Goal: Task Accomplishment & Management: Manage account settings

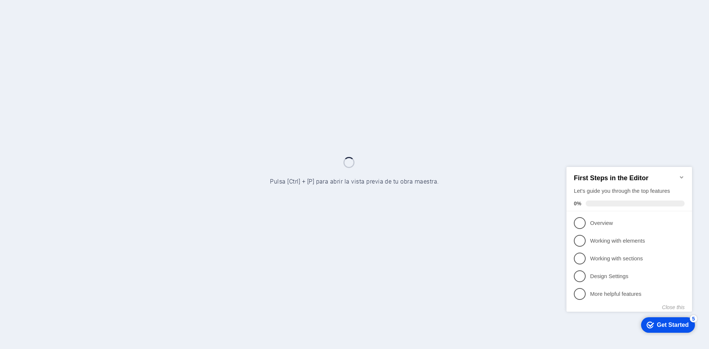
click at [650, 326] on icon "checkmark" at bounding box center [650, 324] width 7 height 7
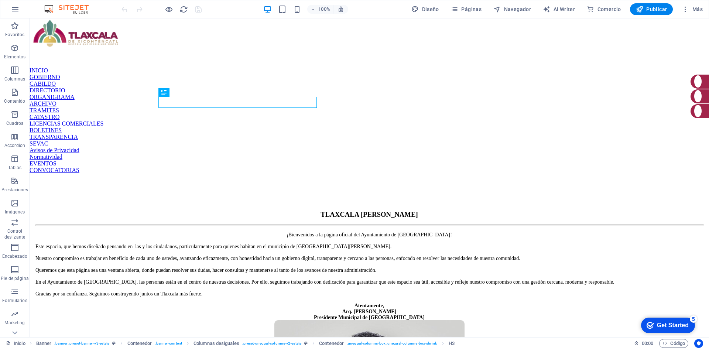
drag, startPoint x: 116, startPoint y: 186, endPoint x: 683, endPoint y: 284, distance: 575.2
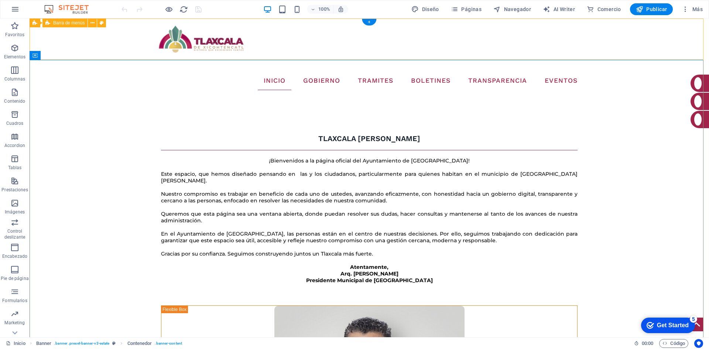
click at [119, 42] on div "INICIO GOBIERNO CABILDO DIRECTORIO ORGANIGRAMA ARCHIVO TRAMITES CATASTRO LICENC…" at bounding box center [369, 57] width 679 height 78
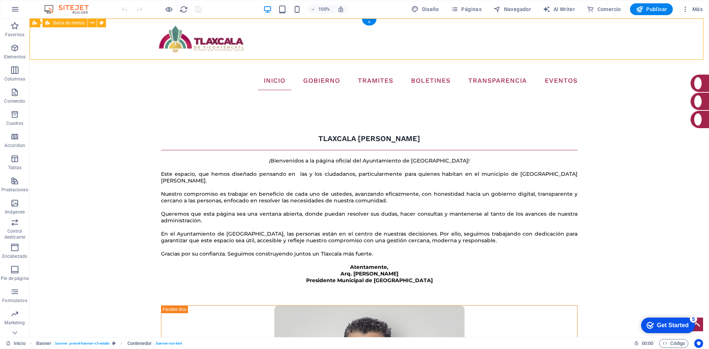
click at [119, 42] on div "INICIO GOBIERNO CABILDO DIRECTORIO ORGANIGRAMA ARCHIVO TRAMITES CATASTRO LICENC…" at bounding box center [369, 57] width 679 height 78
select select "rem"
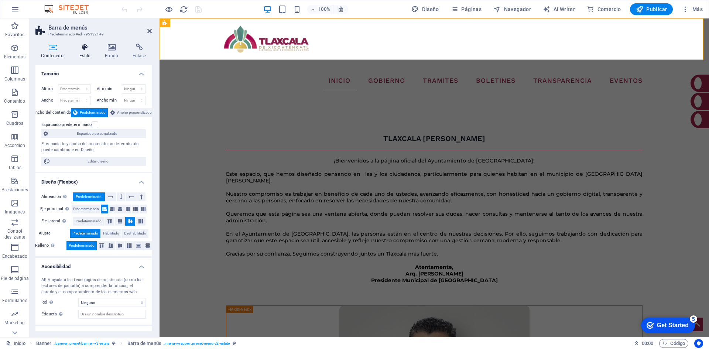
click at [88, 49] on icon at bounding box center [84, 47] width 23 height 7
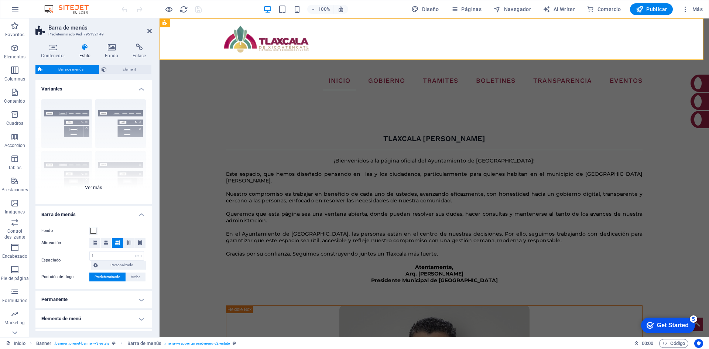
click at [96, 189] on div "Borde Centrado Predeterminado Fijo Loki Desencadenador Ancho XXL" at bounding box center [93, 148] width 116 height 111
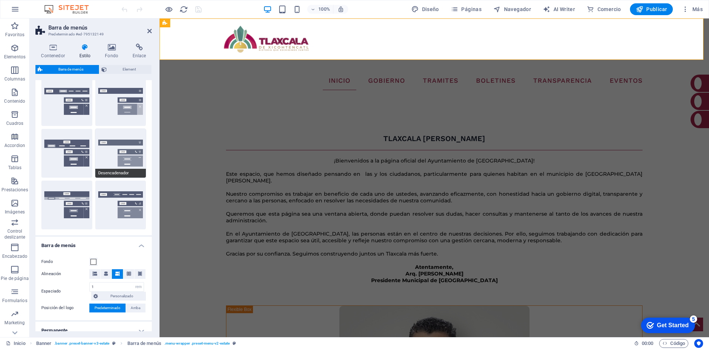
scroll to position [111, 0]
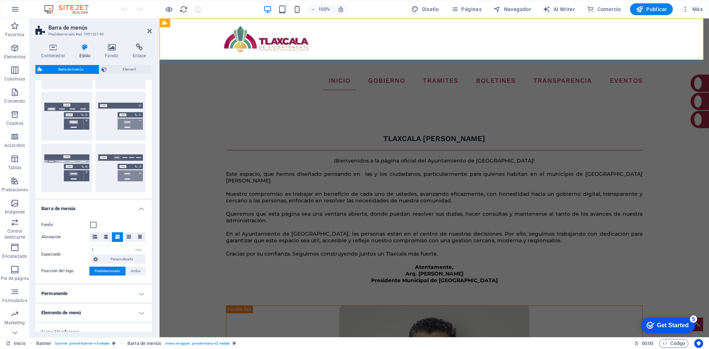
click at [152, 31] on aside "Barra de menús Predeterminado #ed-795132149 Contenedor Estilo Fondo Enlace Tama…" at bounding box center [95, 177] width 130 height 319
click at [150, 33] on icon at bounding box center [149, 31] width 4 height 6
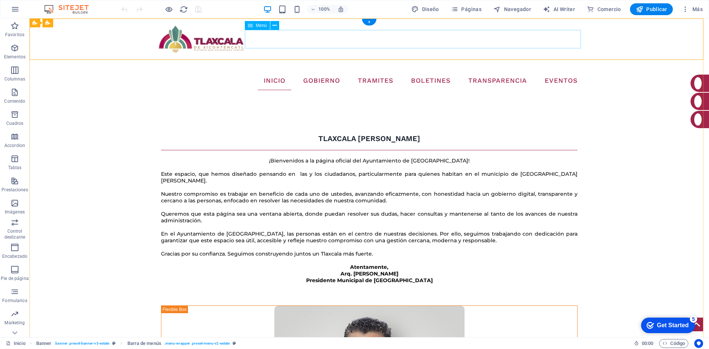
click at [440, 72] on nav "INICIO GOBIERNO CABILDO DIRECTORIO ORGANIGRAMA ARCHIVO TRAMITES CATASTRO LICENC…" at bounding box center [369, 81] width 428 height 18
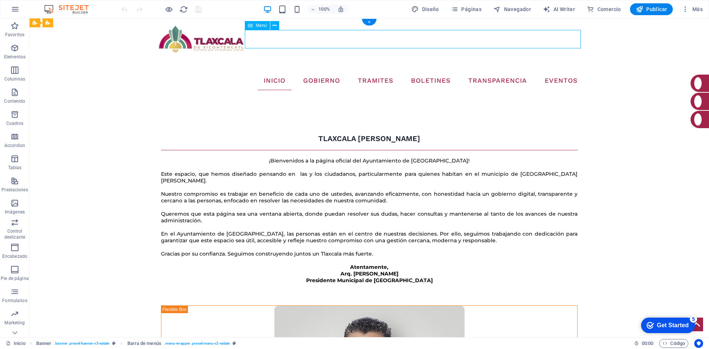
click at [440, 72] on nav "INICIO GOBIERNO CABILDO DIRECTORIO ORGANIGRAMA ARCHIVO TRAMITES CATASTRO LICENC…" at bounding box center [369, 81] width 428 height 18
select select
select select "9"
select select
select select "10"
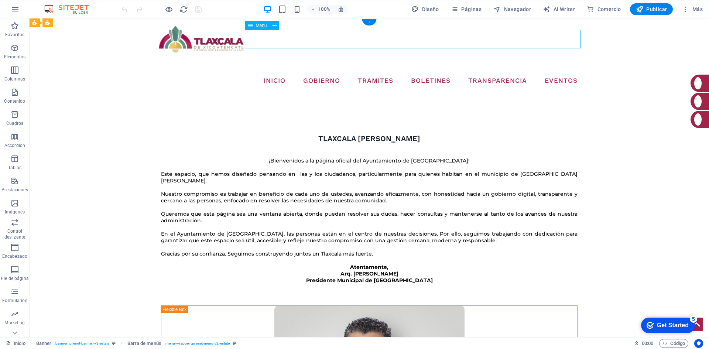
select select
select select "14"
select select
select select "12"
select select
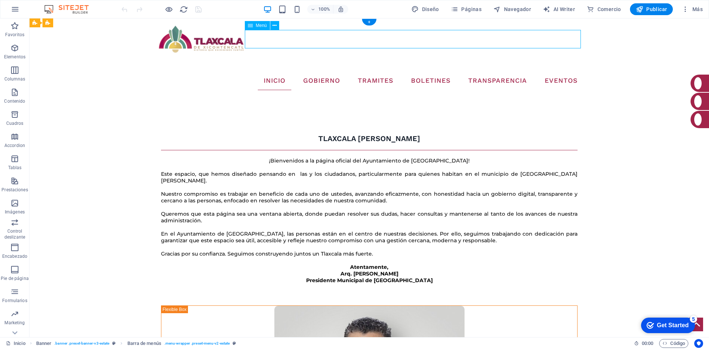
select select "1"
select select
select select "1"
select select
select select "1"
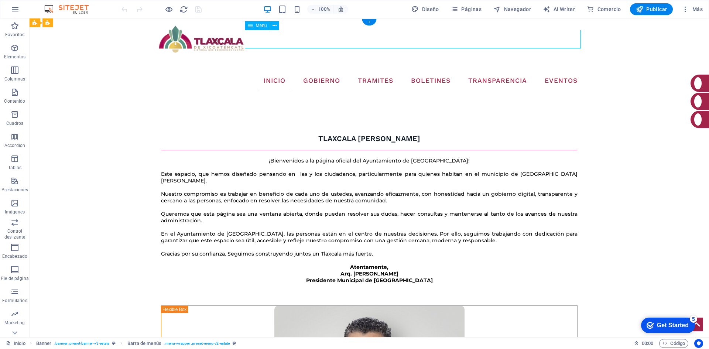
select select
select select "23"
select select
select select "5"
select select
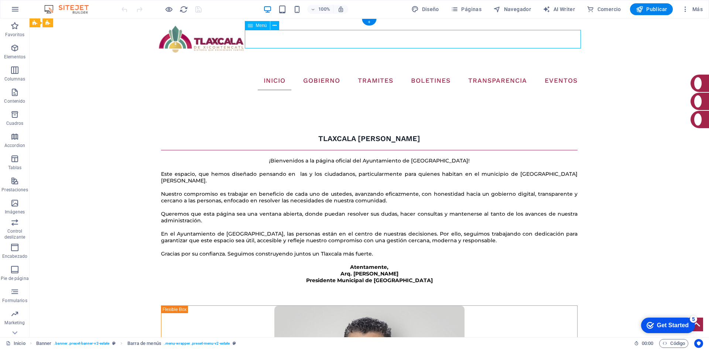
select select "6"
select select
select select "21"
select select
select select "7"
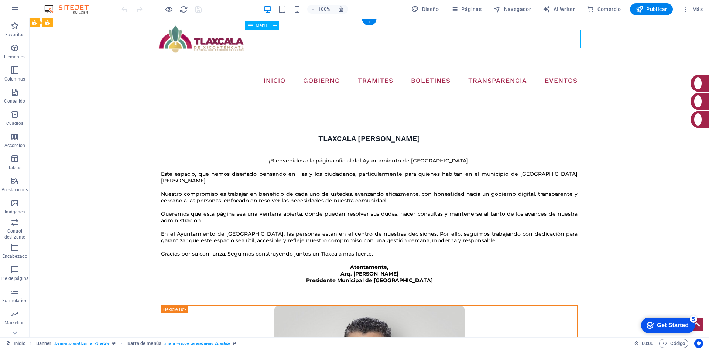
select select
select select "30"
select select
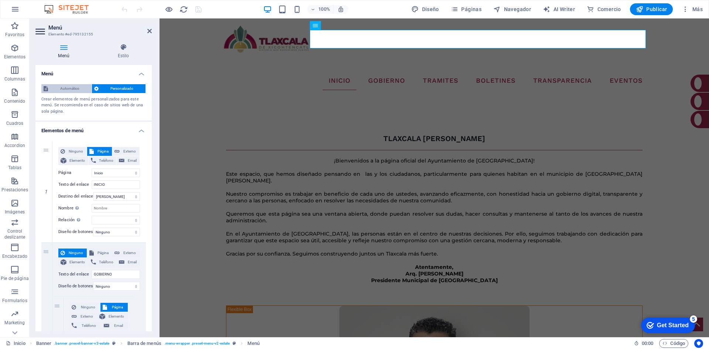
click at [72, 90] on span "Automático" at bounding box center [69, 88] width 39 height 9
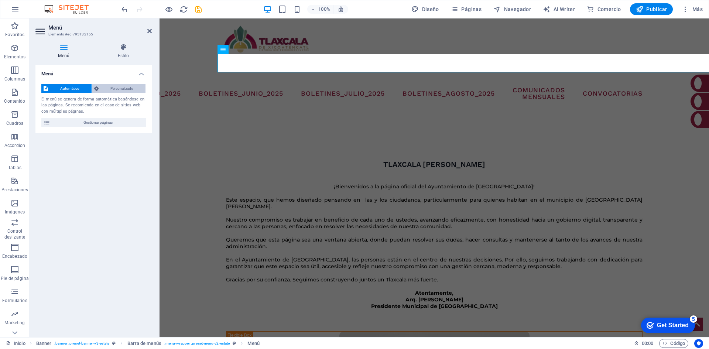
click at [119, 86] on span "Personalizado" at bounding box center [122, 88] width 43 height 9
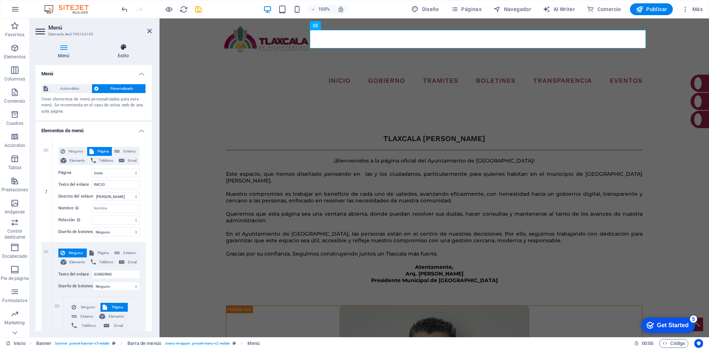
click at [126, 56] on h4 "Estilo" at bounding box center [123, 52] width 57 height 16
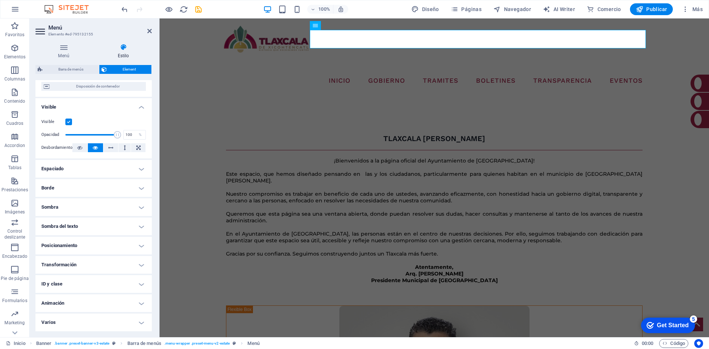
scroll to position [0, 0]
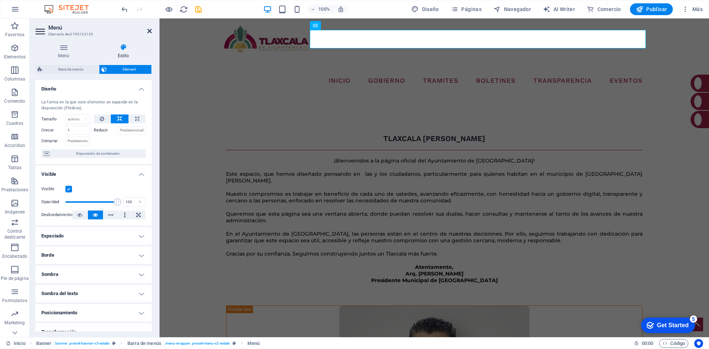
click at [148, 31] on icon at bounding box center [149, 31] width 4 height 6
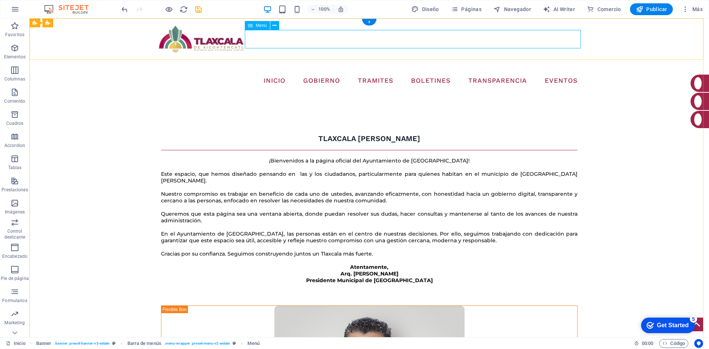
click at [430, 72] on nav "INICIO GOBIERNO CABILDO DIRECTORIO ORGANIGRAMA ARCHIVO TRAMITES CATASTRO LICENC…" at bounding box center [369, 81] width 428 height 18
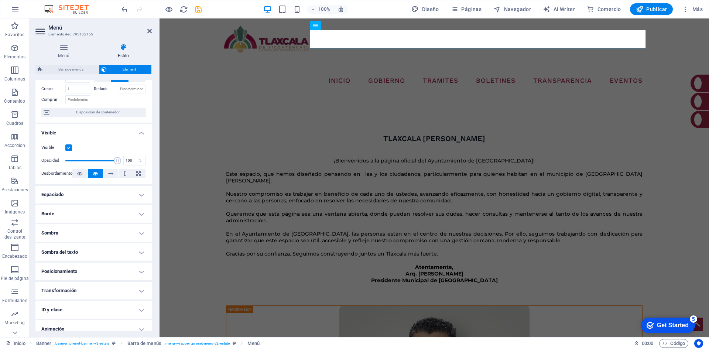
scroll to position [67, 0]
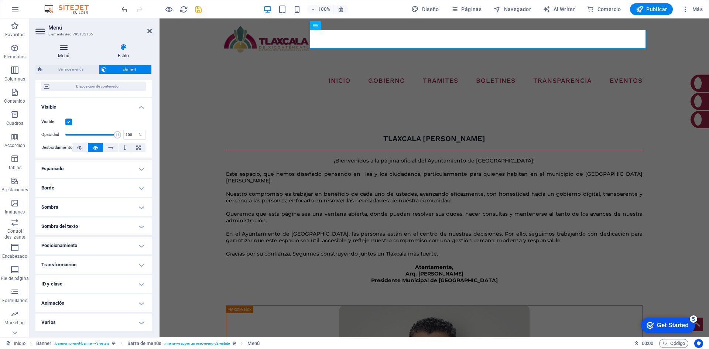
click at [62, 51] on h4 "Menú" at bounding box center [64, 52] width 59 height 16
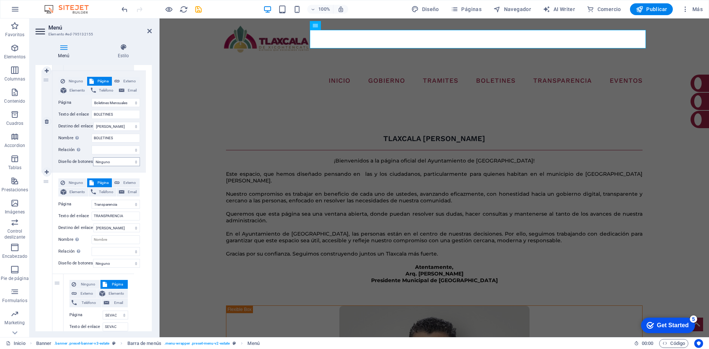
scroll to position [960, 0]
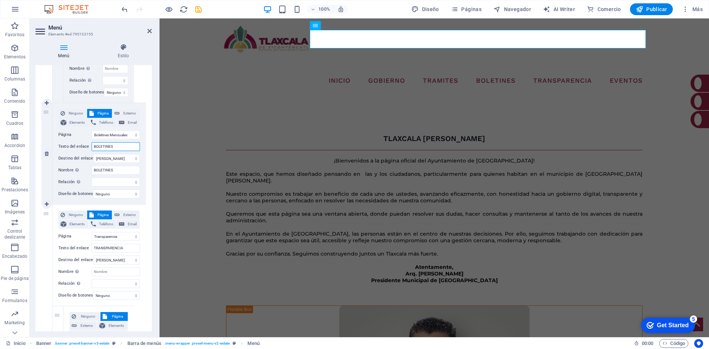
drag, startPoint x: 118, startPoint y: 146, endPoint x: 62, endPoint y: 146, distance: 56.1
click at [62, 146] on div "Texto del enlace BOLETINES" at bounding box center [99, 146] width 82 height 9
type input "NOTICAS"
select select
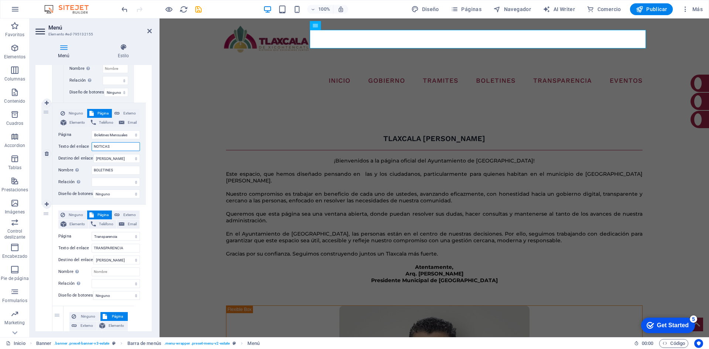
select select
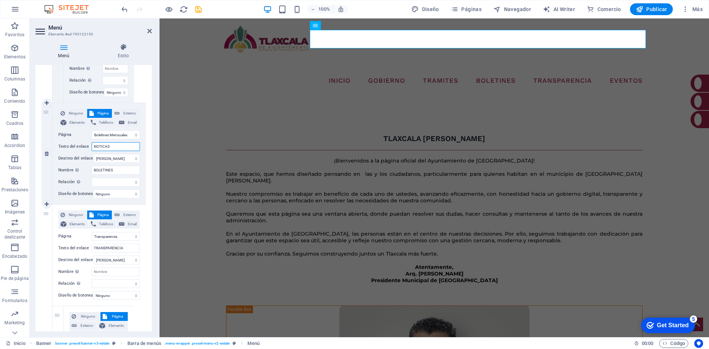
select select
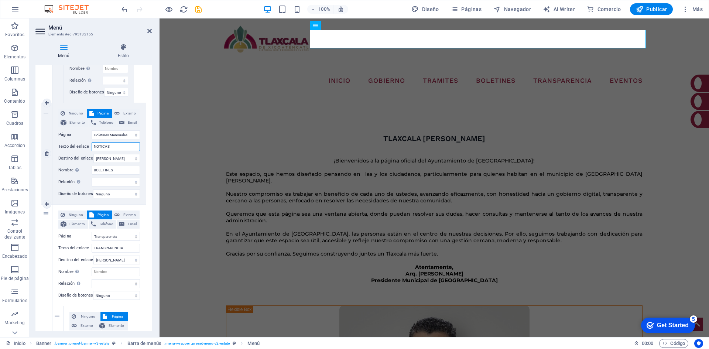
select select
drag, startPoint x: 105, startPoint y: 145, endPoint x: 158, endPoint y: 148, distance: 52.9
click at [105, 145] on input "NOTICAS" at bounding box center [116, 146] width 48 height 9
type input "NOTICIAS"
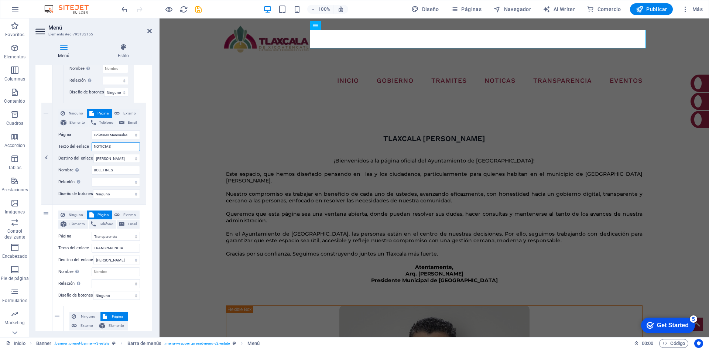
select select
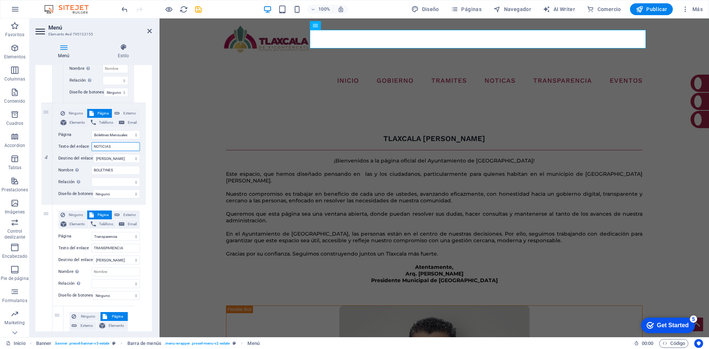
select select
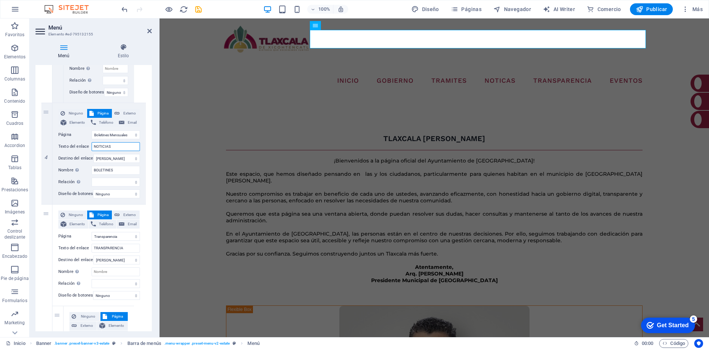
select select
drag, startPoint x: 123, startPoint y: 146, endPoint x: 83, endPoint y: 140, distance: 40.7
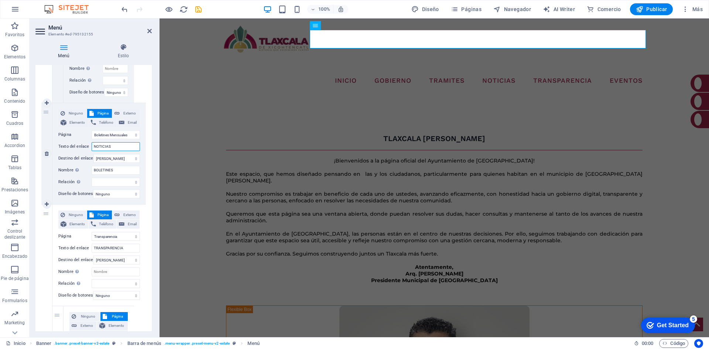
click at [84, 140] on div "Ninguno Página Externo Elemento Teléfono Email Página Inicio Tramites Noticias …" at bounding box center [99, 148] width 82 height 78
type input "BOLETINES"
select select
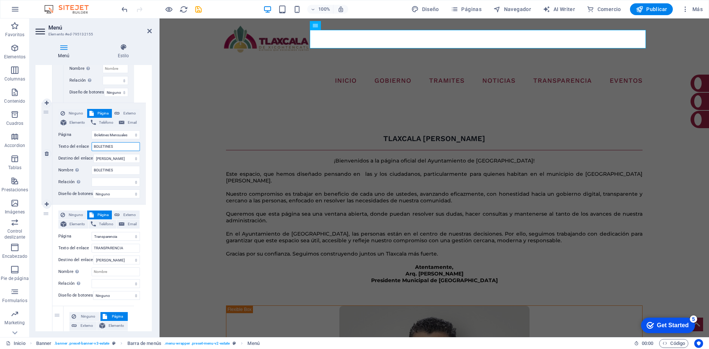
select select
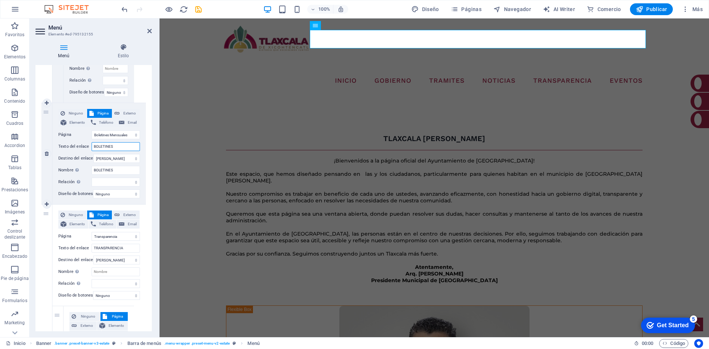
select select
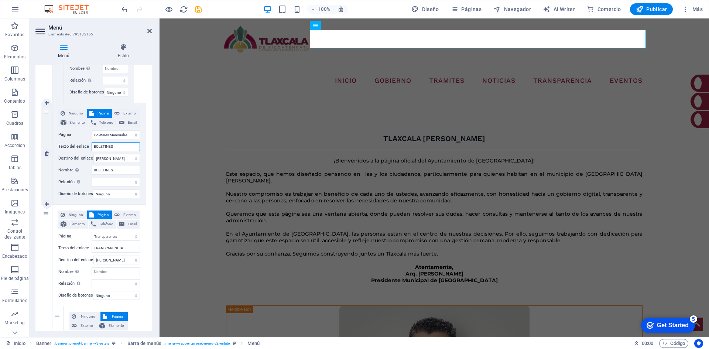
select select
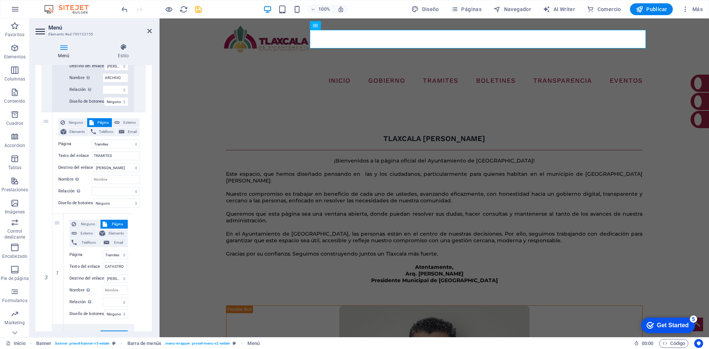
scroll to position [665, 0]
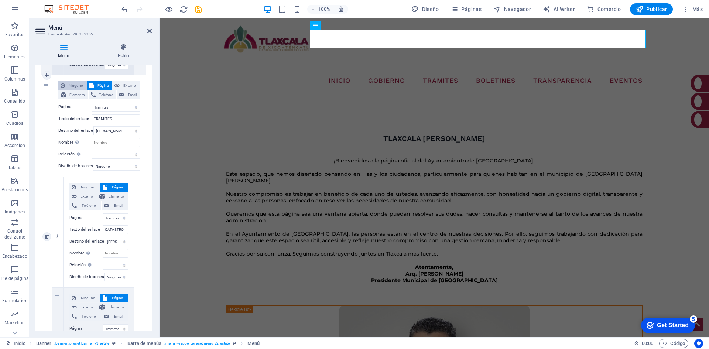
click at [75, 83] on span "Ninguno" at bounding box center [75, 85] width 17 height 9
select select
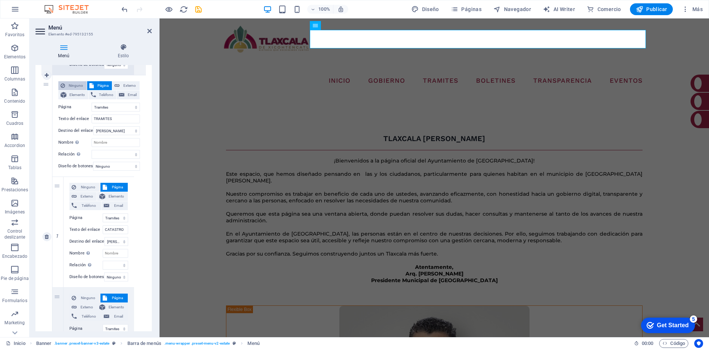
select select
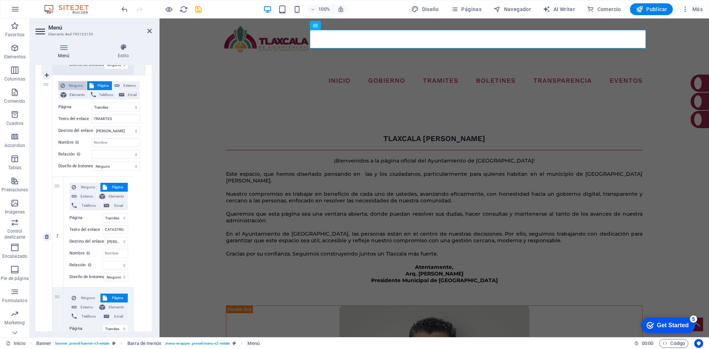
select select
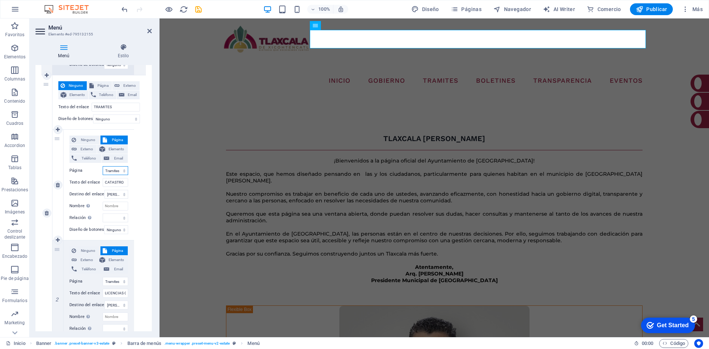
click at [118, 172] on select "Inicio Tramites Noticias Tu Gobierno Contacto Transparencia SEVAC NORMATIVIDAD …" at bounding box center [115, 170] width 25 height 9
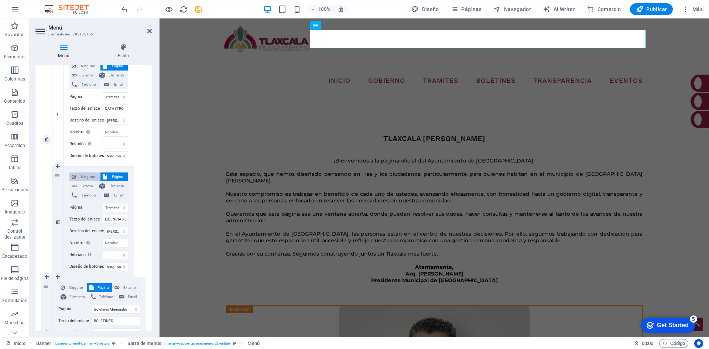
click at [83, 176] on span "Ninguno" at bounding box center [88, 176] width 20 height 9
select select
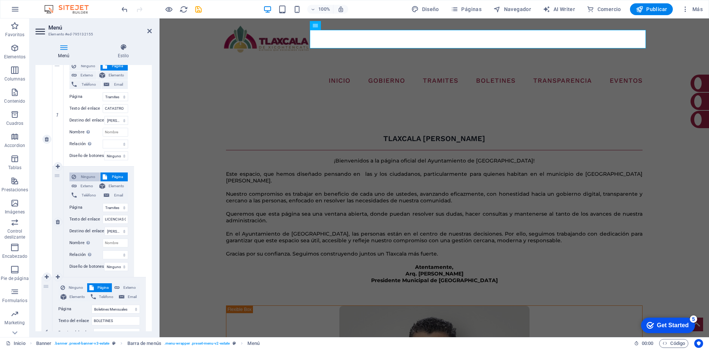
select select
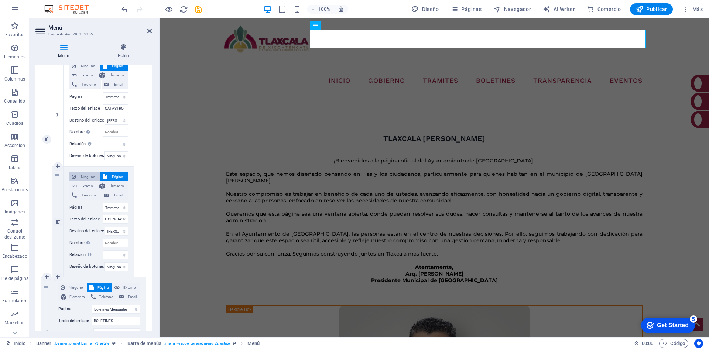
select select
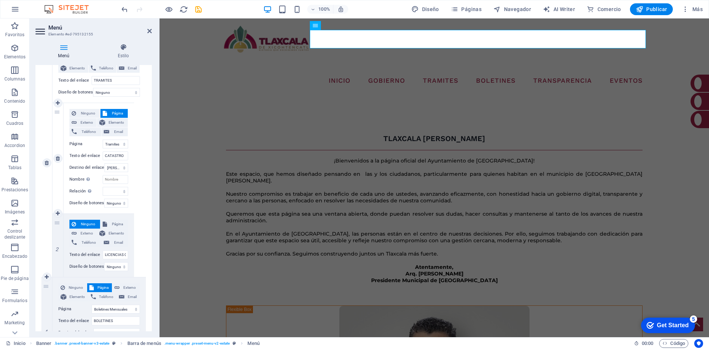
scroll to position [654, 0]
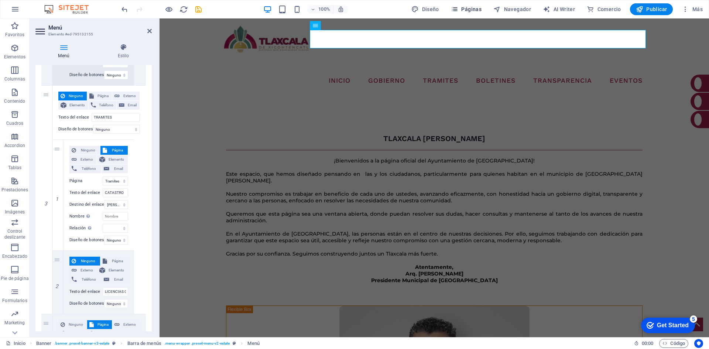
click at [470, 11] on span "Páginas" at bounding box center [466, 9] width 31 height 7
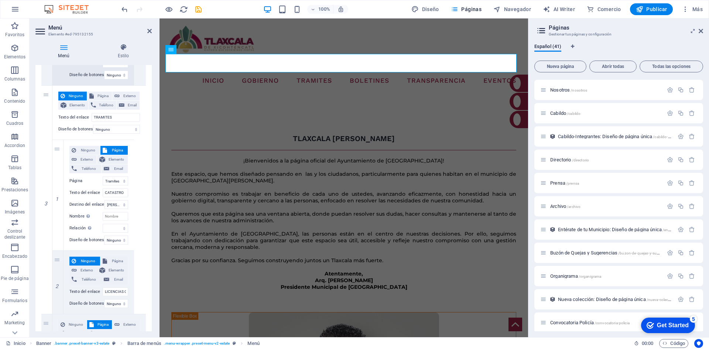
scroll to position [0, 0]
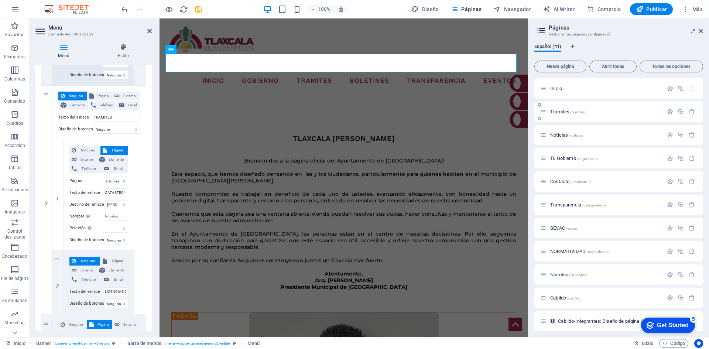
click at [560, 111] on span "Tramites /tramites" at bounding box center [567, 112] width 35 height 6
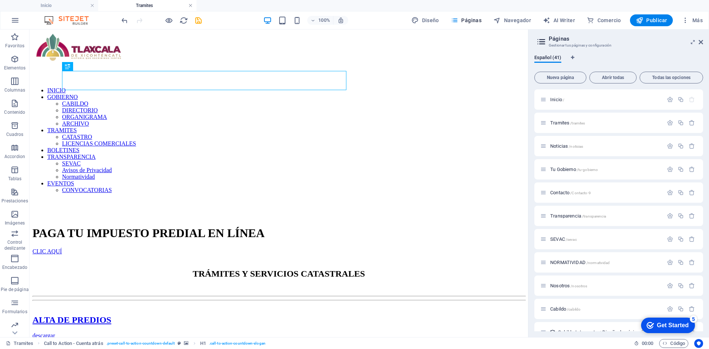
click at [189, 3] on link at bounding box center [190, 5] width 4 height 7
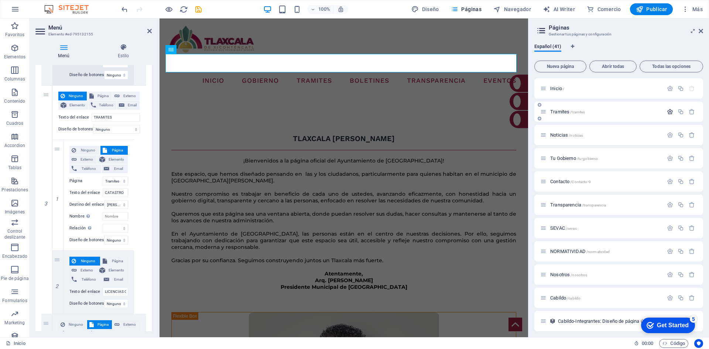
click at [669, 112] on icon "button" at bounding box center [670, 112] width 6 height 6
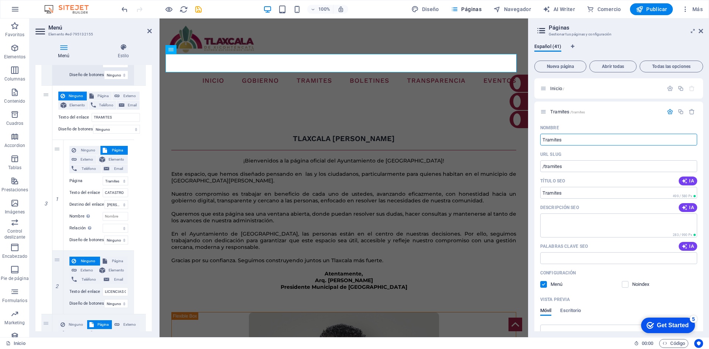
drag, startPoint x: 727, startPoint y: 155, endPoint x: 520, endPoint y: 136, distance: 208.5
click at [610, 134] on input "Tramites" at bounding box center [618, 140] width 157 height 12
drag, startPoint x: 583, startPoint y: 137, endPoint x: 529, endPoint y: 136, distance: 54.3
click at [529, 136] on aside "Páginas Gestionar tus páginas y configuración Español (41) Nueva página Abrir t…" at bounding box center [618, 177] width 181 height 319
type input "C"
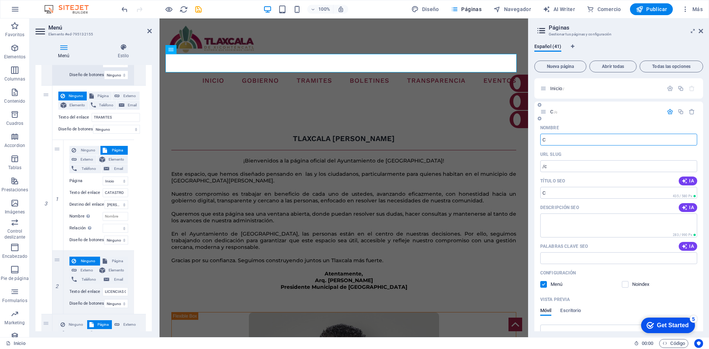
select select "9"
select select "10"
select select "14"
select select "12"
select select "1"
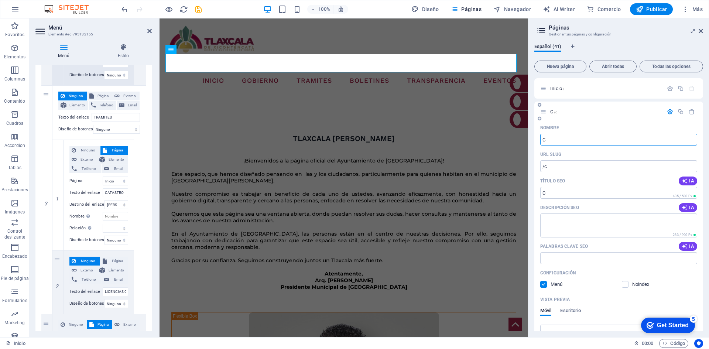
select select "23"
select select "5"
select select "6"
select select "21"
select select "7"
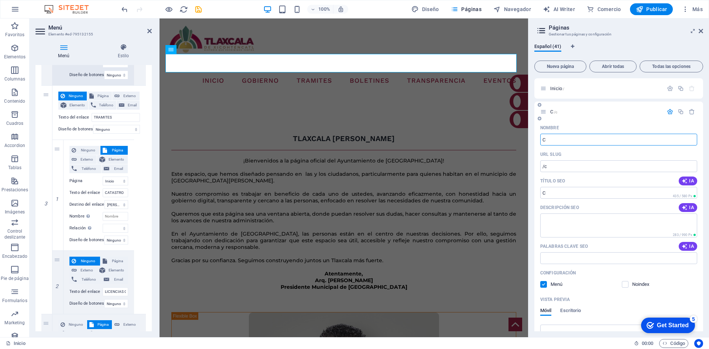
type input "C"
type input "/c"
type input "CA"
type input "/ca"
select select "9"
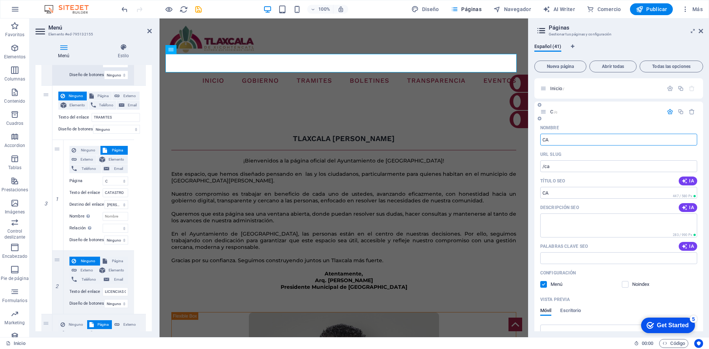
select select "10"
select select "14"
select select "12"
select select "1"
select select "23"
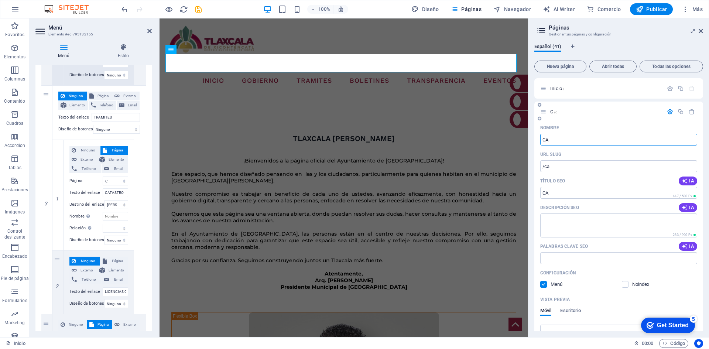
select select "5"
select select "6"
select select "21"
select select "7"
type input "Catastro"
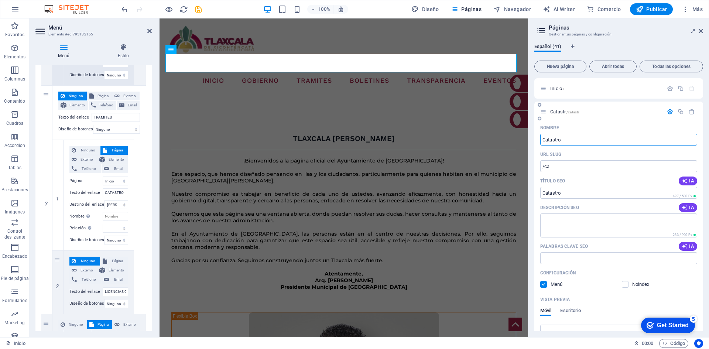
select select "9"
select select "10"
select select "14"
select select "12"
select select "1"
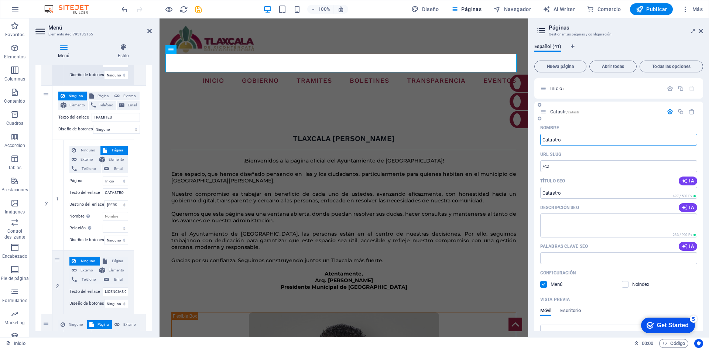
select select "23"
select select "5"
select select "6"
select select "21"
select select "7"
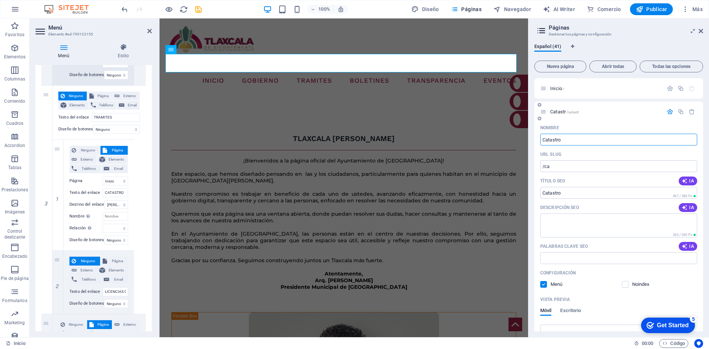
type input "/catastr"
type input "Catastro"
type input "/catastro"
select select "9"
select select "10"
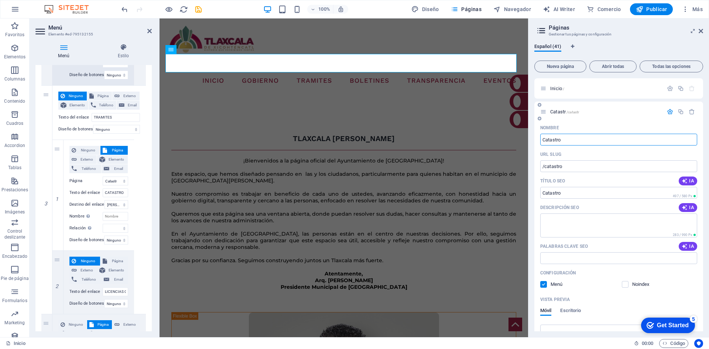
select select "14"
select select "12"
select select "1"
select select "23"
select select "5"
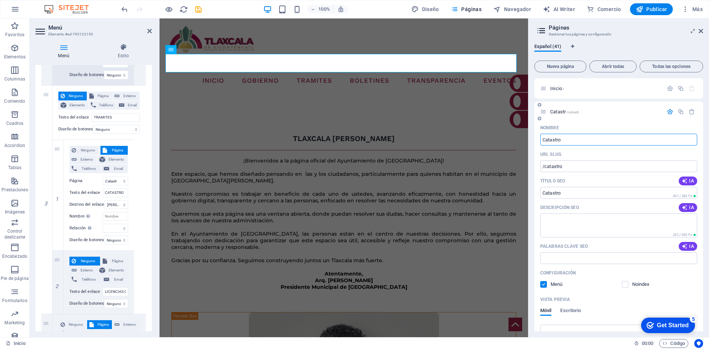
select select "6"
select select "21"
select select "7"
type input "TramCatastro"
select select "9"
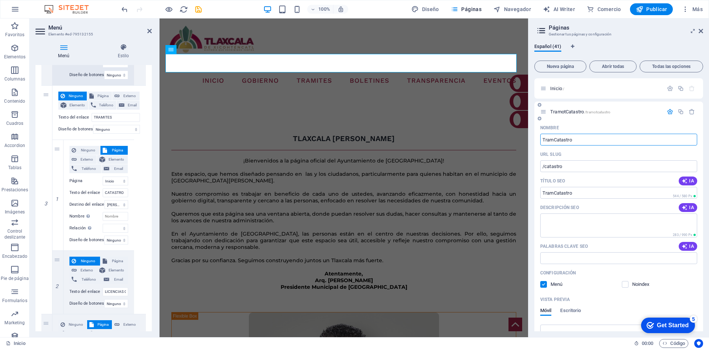
select select "10"
select select "14"
select select "12"
select select "1"
select select "23"
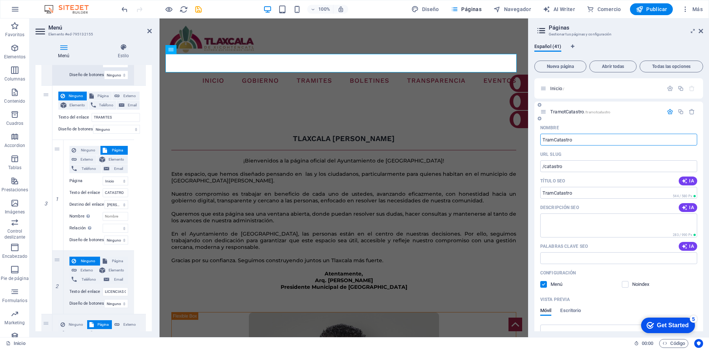
select select "5"
select select "6"
select select "21"
select select "7"
type input "/tramotcatastro"
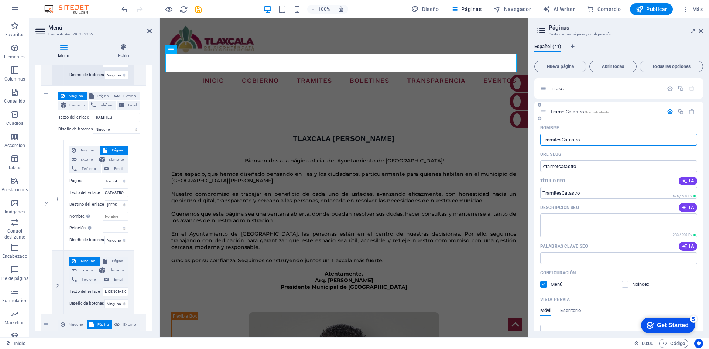
type input "Tramites-Catastro"
select select "9"
select select "10"
select select "14"
select select "12"
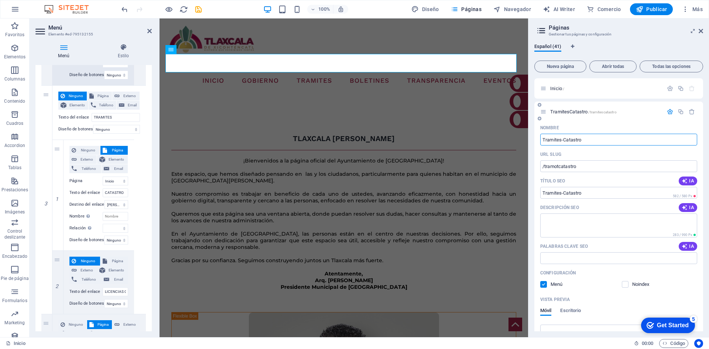
select select "1"
select select "23"
select select "5"
select select "6"
select select "21"
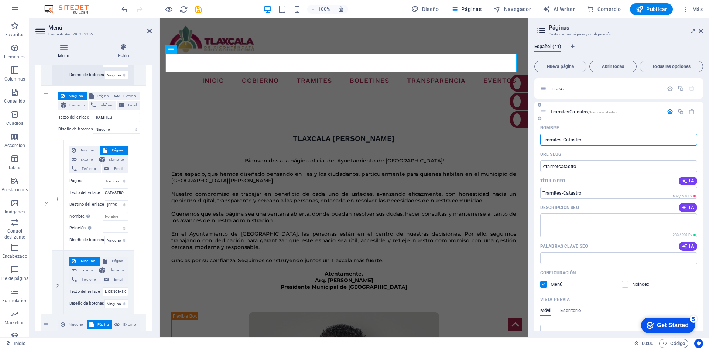
select select "7"
type input "/tramitescatastro"
select select "9"
select select "10"
select select "14"
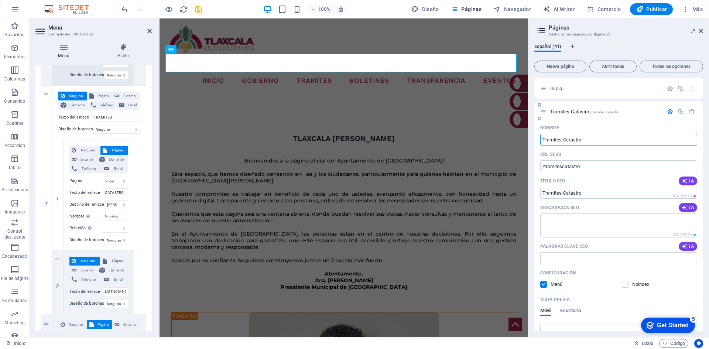
select select "12"
select select "1"
select select "23"
select select "5"
select select "6"
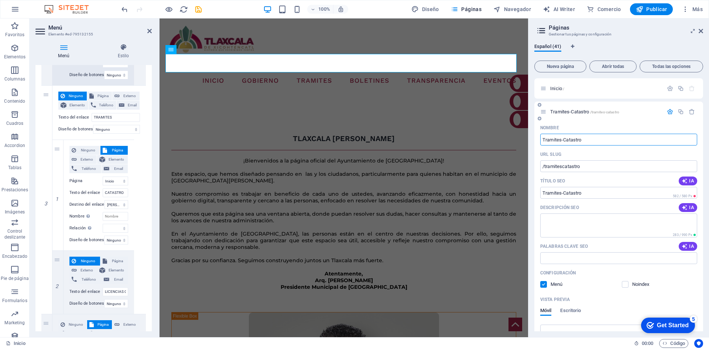
select select "21"
select select "7"
type input "Tramites-Catastro"
type input "/tramites-catastro"
drag, startPoint x: 600, startPoint y: 141, endPoint x: 564, endPoint y: 142, distance: 36.2
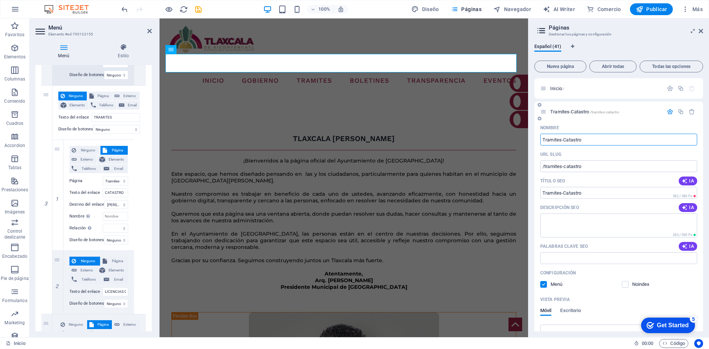
click at [564, 142] on input "Tramites-Catastro" at bounding box center [618, 140] width 157 height 12
type input "Tramites-Tesoer"
type input "/tramites-tesoer"
select select "9"
select select "10"
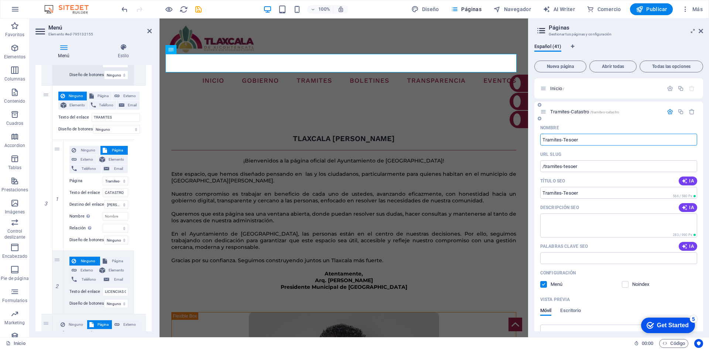
select select "14"
select select "12"
select select "1"
select select "23"
select select "5"
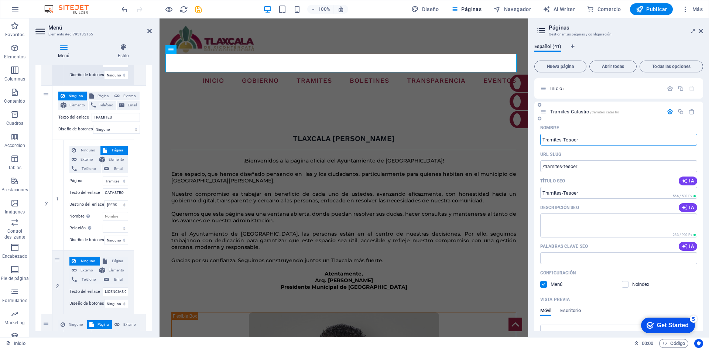
select select "6"
select select "21"
select select "7"
type input "Tramites-Tesoreria"
type input "/tramites-tesoreria"
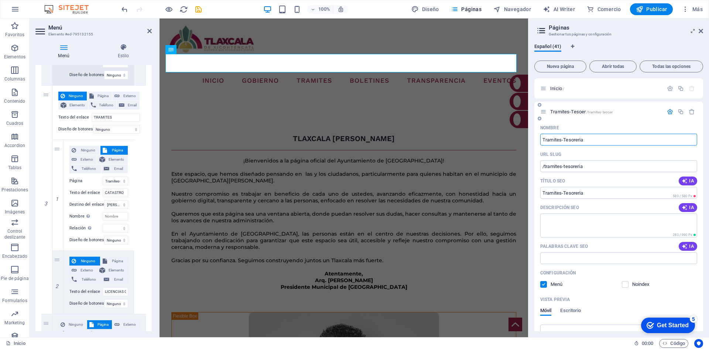
select select "9"
select select "10"
select select "14"
click at [669, 112] on icon "button" at bounding box center [670, 112] width 6 height 6
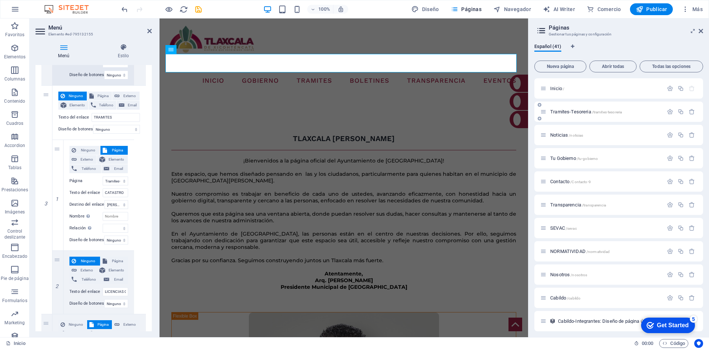
click at [577, 113] on span "Tramites-Tesoreria /tramites-tesoreria" at bounding box center [586, 112] width 72 height 6
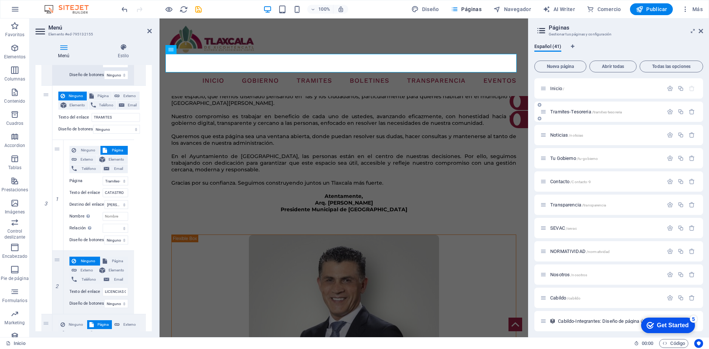
click at [577, 113] on div "Tramites-Tesoreria /tramites-tesoreria" at bounding box center [618, 112] width 169 height 20
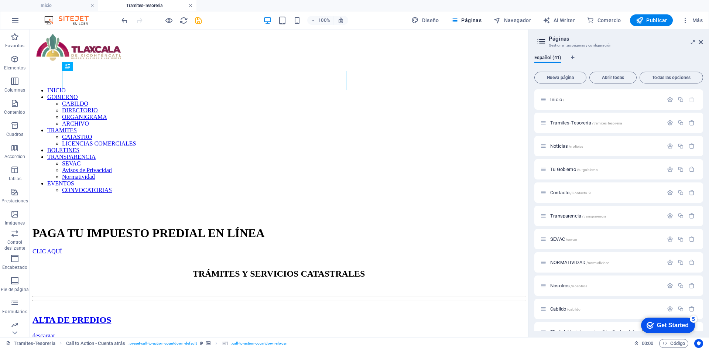
click at [190, 5] on link at bounding box center [190, 5] width 4 height 7
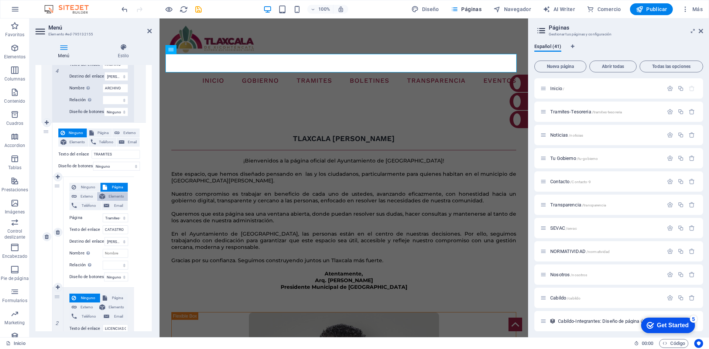
scroll to position [654, 0]
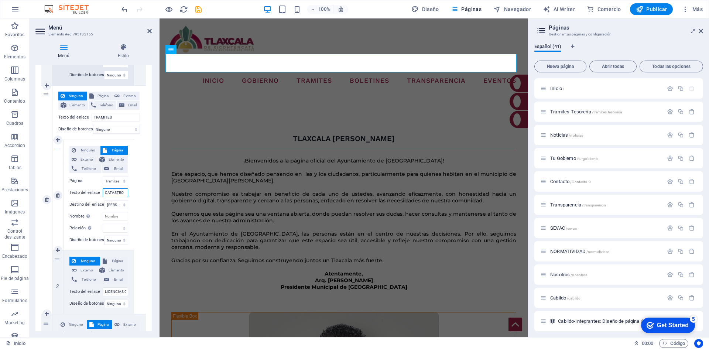
click at [114, 190] on input "CATASTRO" at bounding box center [115, 192] width 25 height 9
click at [121, 184] on select "Inicio Tramites-Tesoreria Noticias Tu Gobierno Contacto Transparencia SEVAC NOR…" at bounding box center [115, 181] width 25 height 9
click at [103, 177] on select "Inicio Tramites-Tesoreria Noticias Tu Gobierno Contacto Transparencia SEVAC NOR…" at bounding box center [115, 181] width 25 height 9
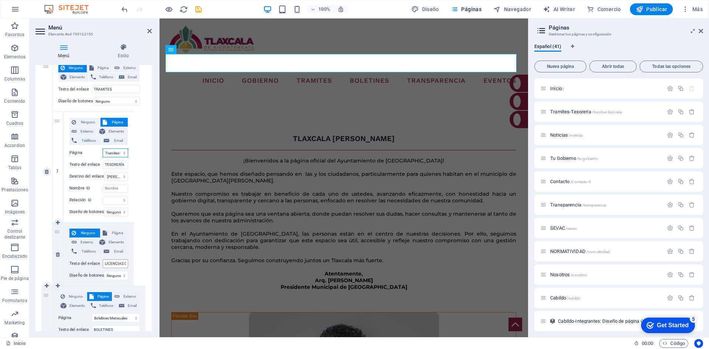
scroll to position [691, 0]
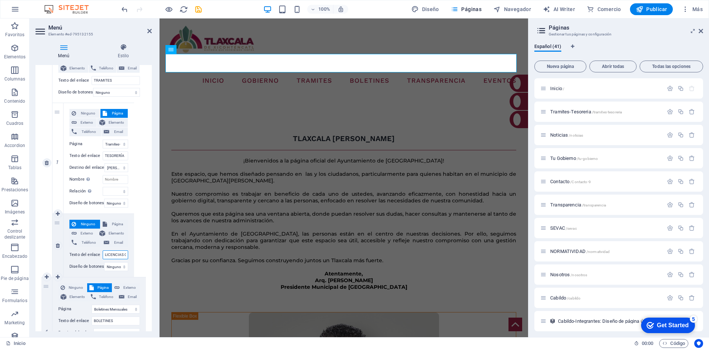
click at [119, 256] on input "LICENCIAS COMERCIALES" at bounding box center [115, 254] width 25 height 9
click at [0, 0] on icon at bounding box center [0, 0] width 0 height 0
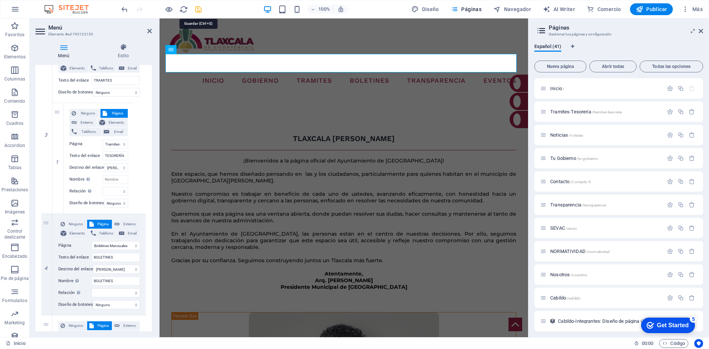
click at [197, 11] on icon "save" at bounding box center [198, 9] width 8 height 8
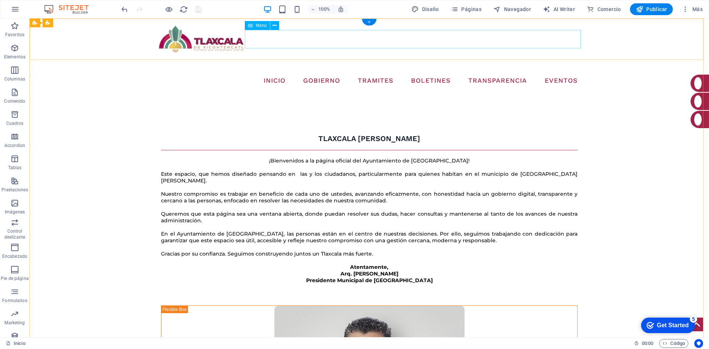
click at [370, 72] on nav "INICIO GOBIERNO CABILDO DIRECTORIO ORGANIGRAMA ARCHIVO TRAMITES TESORERÍA BOLET…" at bounding box center [369, 81] width 428 height 18
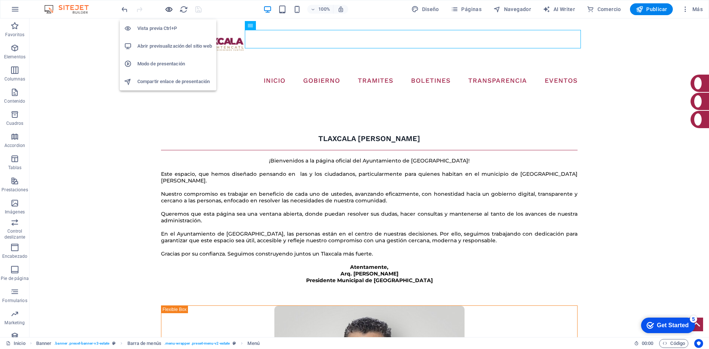
click at [168, 7] on icon "button" at bounding box center [169, 9] width 8 height 8
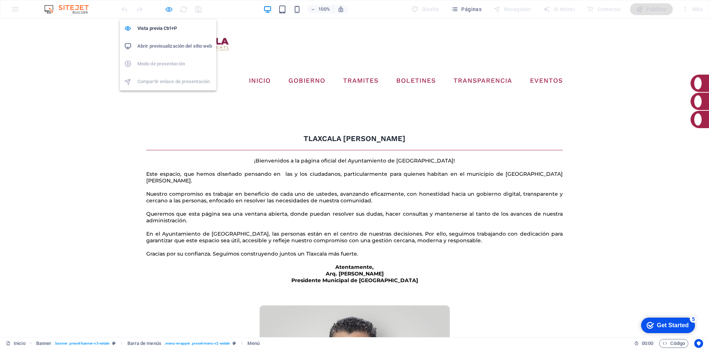
click at [170, 8] on icon "button" at bounding box center [169, 9] width 8 height 8
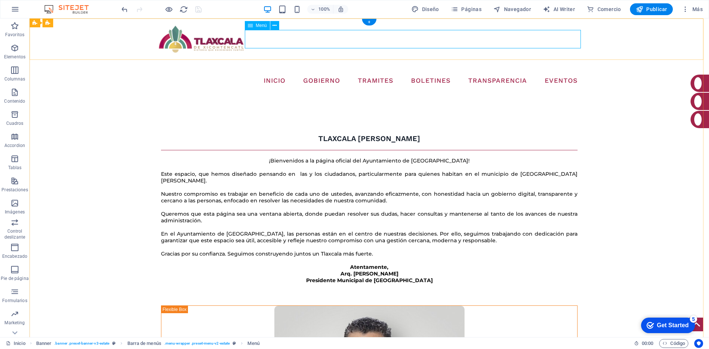
click at [273, 72] on nav "INICIO GOBIERNO CABILDO DIRECTORIO ORGANIGRAMA ARCHIVO TRAMITES TESORERÍA BOLET…" at bounding box center [369, 81] width 428 height 18
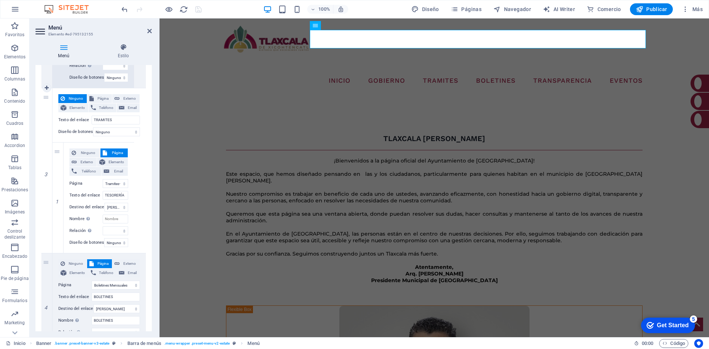
scroll to position [665, 0]
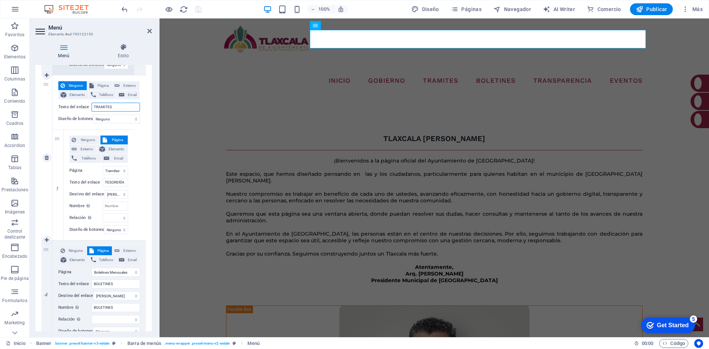
click at [99, 108] on input "TRAMITES" at bounding box center [116, 107] width 48 height 9
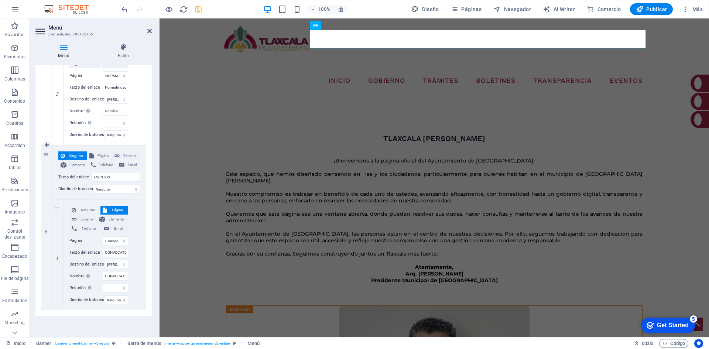
scroll to position [1300, 0]
drag, startPoint x: 124, startPoint y: 176, endPoint x: 93, endPoint y: 174, distance: 31.8
click at [93, 174] on input "EVENTOS" at bounding box center [116, 177] width 48 height 9
drag, startPoint x: 126, startPoint y: 172, endPoint x: 94, endPoint y: 171, distance: 31.8
click at [94, 173] on input "TURISMO" at bounding box center [116, 177] width 48 height 9
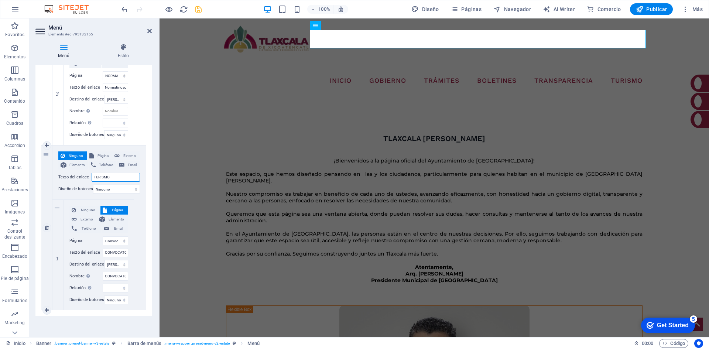
click at [115, 173] on input "TURISMO" at bounding box center [116, 177] width 48 height 9
drag, startPoint x: 123, startPoint y: 172, endPoint x: 92, endPoint y: 171, distance: 31.0
click at [92, 173] on input "TURISMO" at bounding box center [116, 177] width 48 height 9
click at [57, 308] on icon at bounding box center [58, 310] width 4 height 5
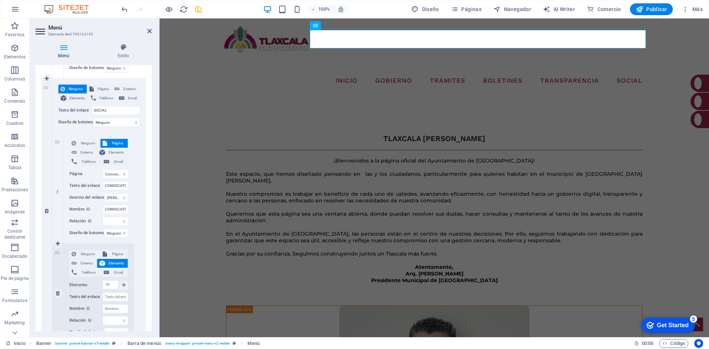
scroll to position [1399, 0]
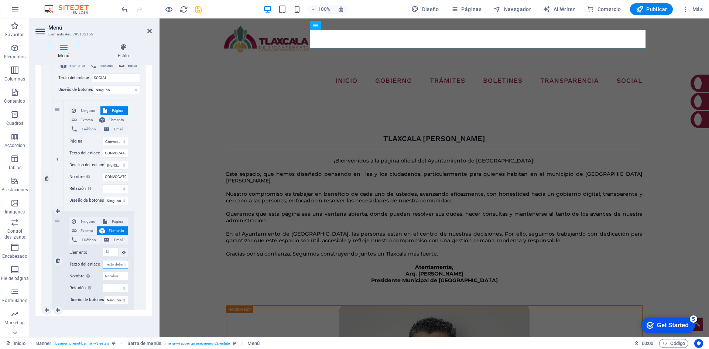
click at [112, 261] on input "Texto del enlace" at bounding box center [115, 264] width 25 height 9
click at [60, 306] on link at bounding box center [58, 310] width 9 height 9
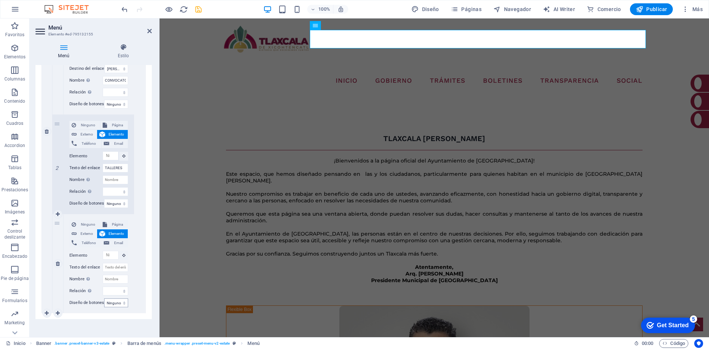
scroll to position [1498, 0]
click at [112, 260] on input "Texto del enlace" at bounding box center [115, 264] width 25 height 9
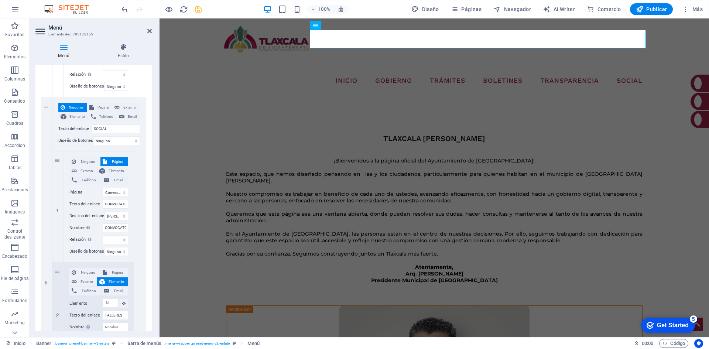
scroll to position [1314, 0]
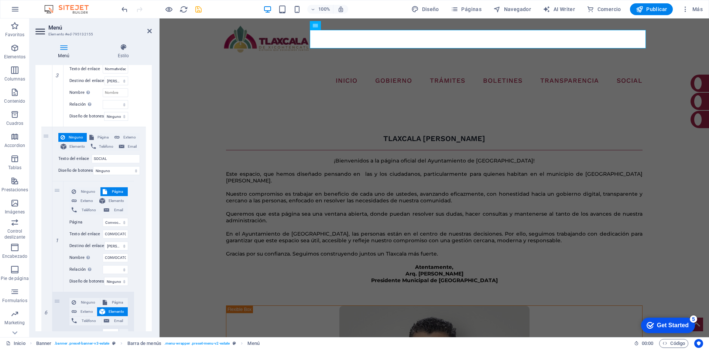
click at [197, 14] on div at bounding box center [161, 9] width 83 height 12
click at [198, 10] on icon "save" at bounding box center [198, 9] width 8 height 8
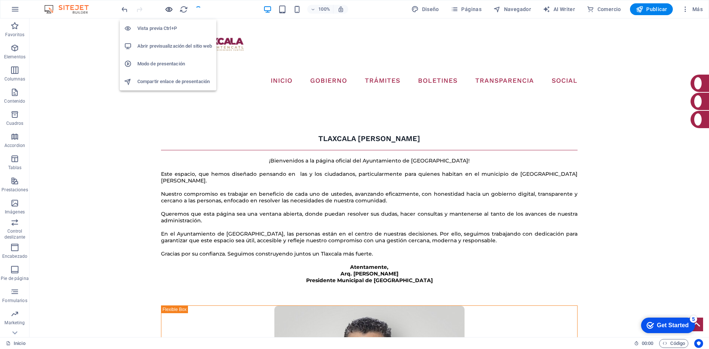
click at [167, 8] on icon "button" at bounding box center [169, 9] width 8 height 8
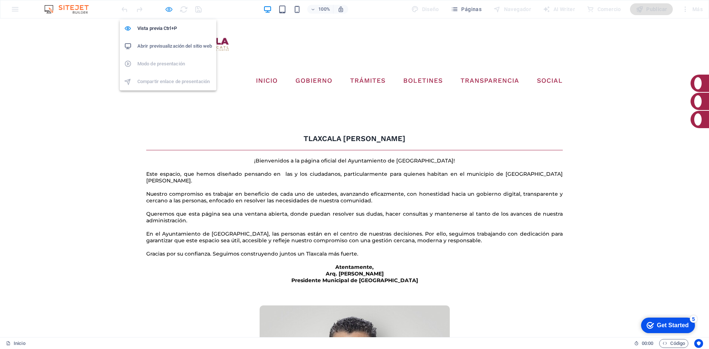
click at [165, 10] on icon "button" at bounding box center [169, 9] width 8 height 8
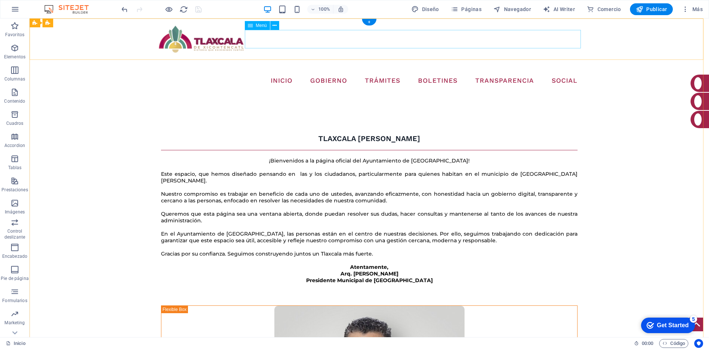
click at [299, 72] on nav "INICIO GOBIERNO CABILDO DIRECTORIO ORGANIGRAMA ARCHIVO TRÁMITES TESORERÍA BOLET…" at bounding box center [369, 81] width 428 height 18
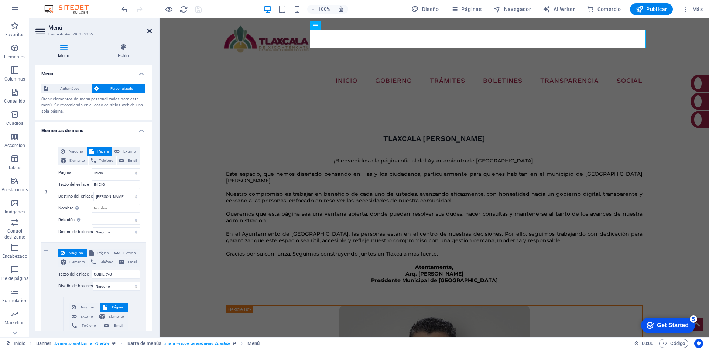
click at [147, 31] on icon at bounding box center [149, 31] width 4 height 6
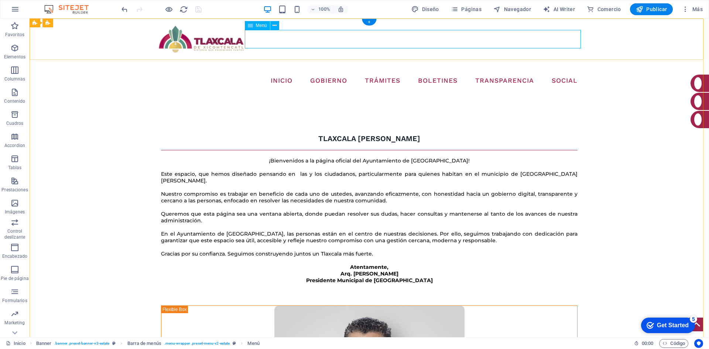
click at [298, 72] on nav "INICIO GOBIERNO CABILDO DIRECTORIO ORGANIGRAMA ARCHIVO TRÁMITES TESORERÍA BOLET…" at bounding box center [369, 81] width 428 height 18
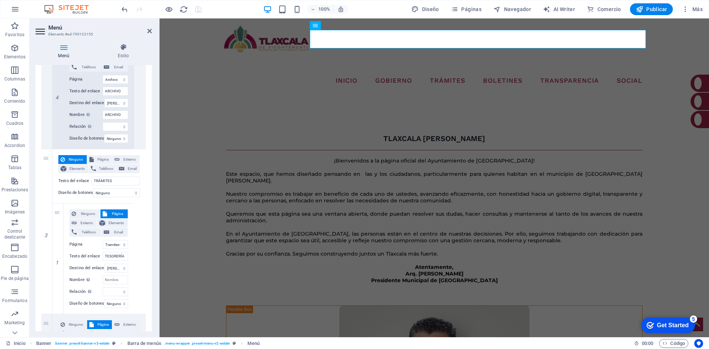
scroll to position [775, 0]
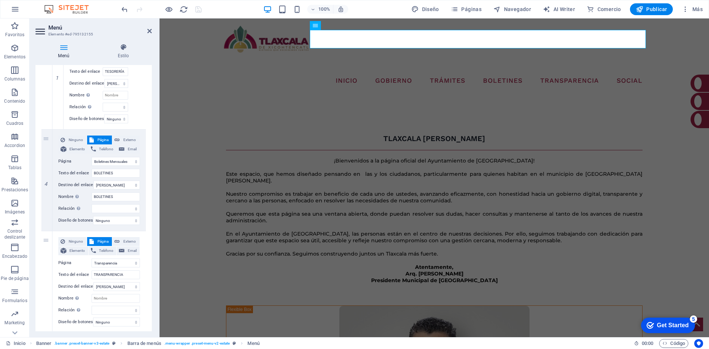
click at [123, 41] on div "Menú Estilo Menú Automático Personalizado Crear elementos de menú personalizado…" at bounding box center [94, 187] width 128 height 299
click at [123, 46] on icon at bounding box center [123, 47] width 57 height 7
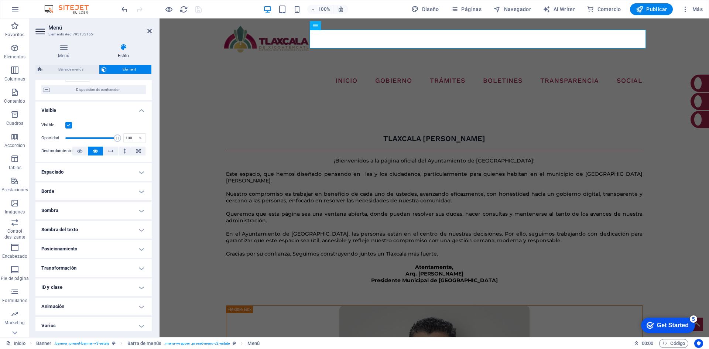
scroll to position [67, 0]
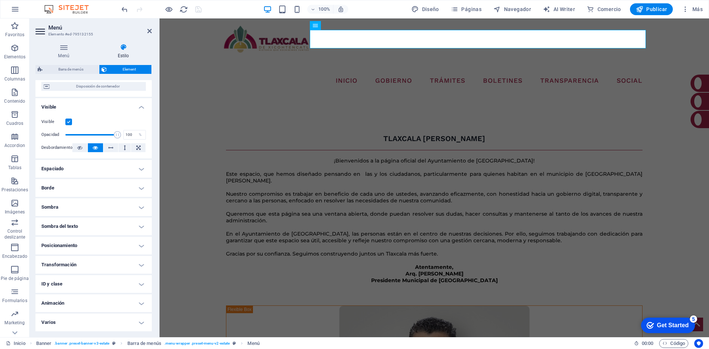
click at [105, 304] on h4 "Animación" at bounding box center [93, 303] width 116 height 18
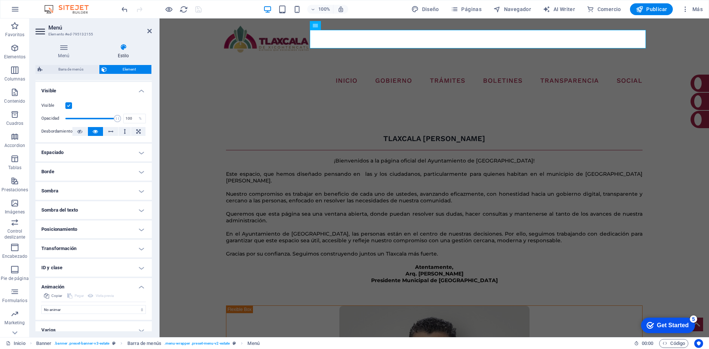
scroll to position [91, 0]
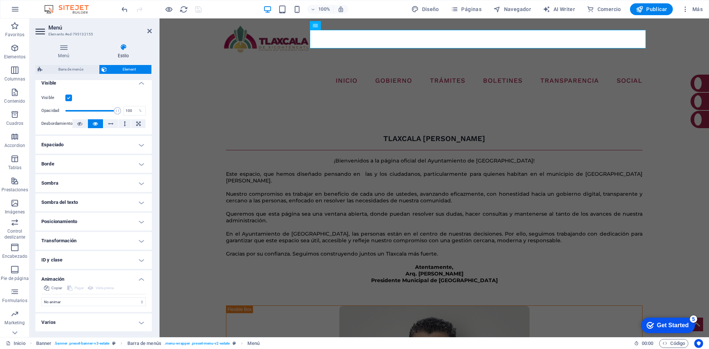
click at [113, 279] on h4 "Animación" at bounding box center [93, 276] width 116 height 13
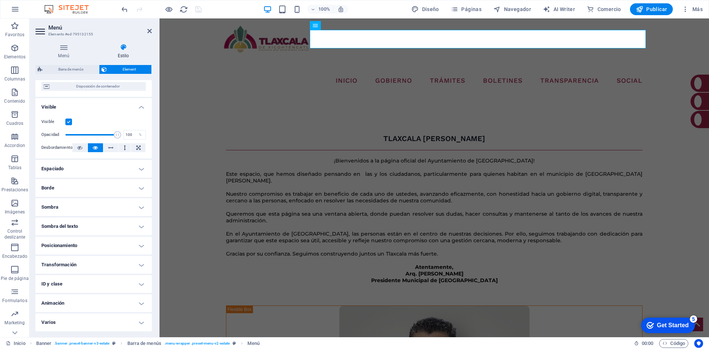
click at [129, 281] on h4 "ID y clase" at bounding box center [93, 284] width 116 height 18
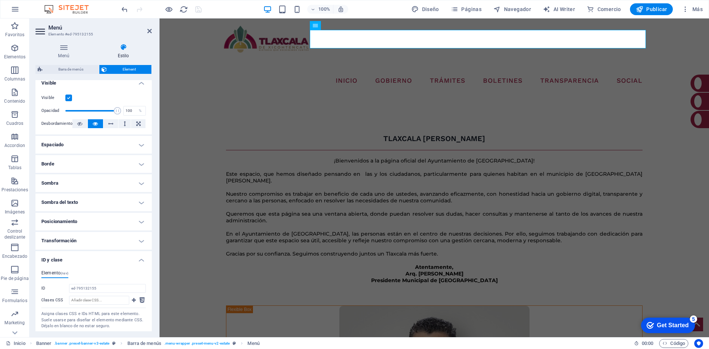
click at [121, 234] on h4 "Transformación" at bounding box center [93, 241] width 116 height 18
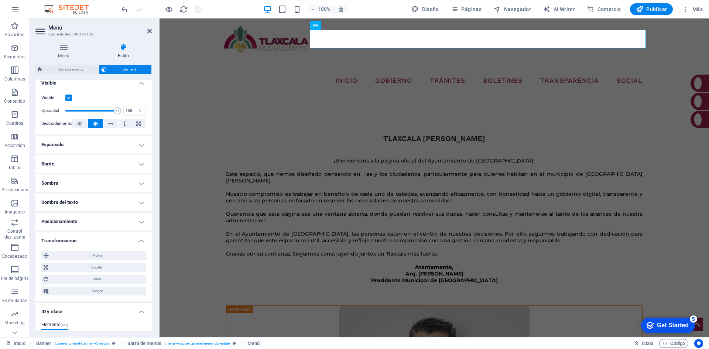
click at [126, 223] on h4 "Posicionamiento" at bounding box center [93, 222] width 116 height 18
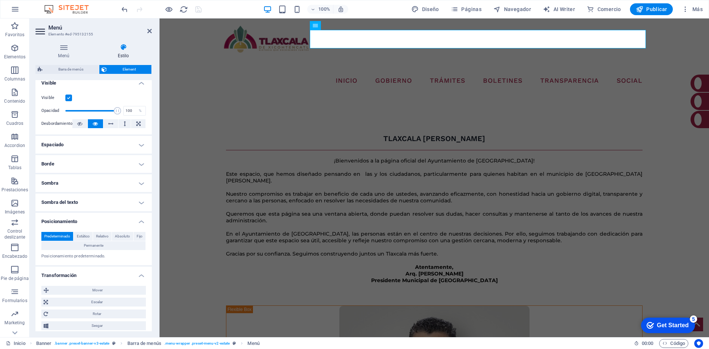
click at [130, 206] on h4 "Sombra del texto" at bounding box center [93, 203] width 116 height 18
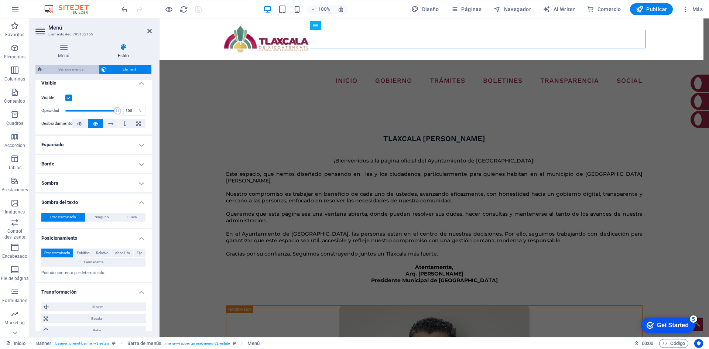
click at [77, 69] on span "Barra de menús" at bounding box center [71, 69] width 52 height 9
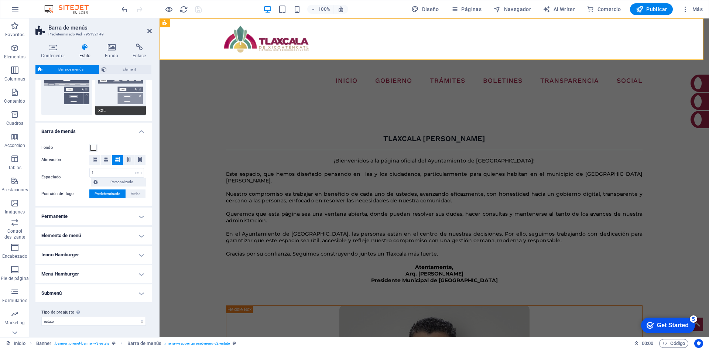
scroll to position [188, 0]
click at [111, 290] on h4 "Submenú" at bounding box center [93, 293] width 116 height 18
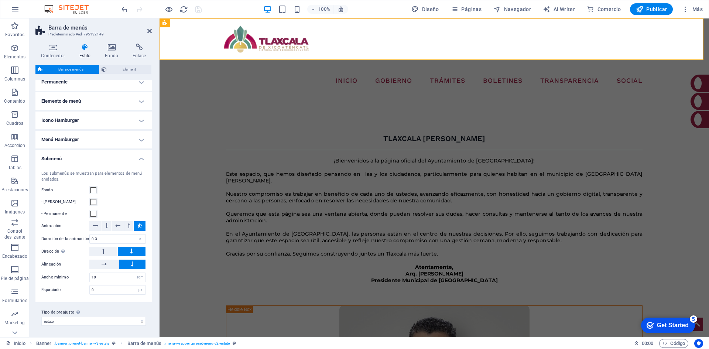
scroll to position [323, 0]
click at [139, 225] on icon at bounding box center [139, 225] width 5 height 9
click at [105, 156] on h4 "Submenú" at bounding box center [93, 156] width 116 height 13
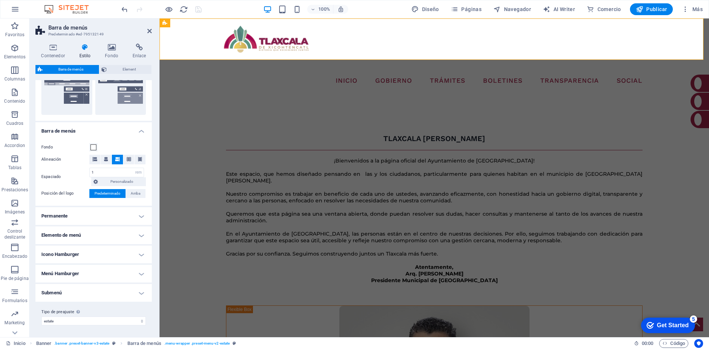
click at [126, 271] on h4 "Menú Hamburger" at bounding box center [93, 274] width 116 height 18
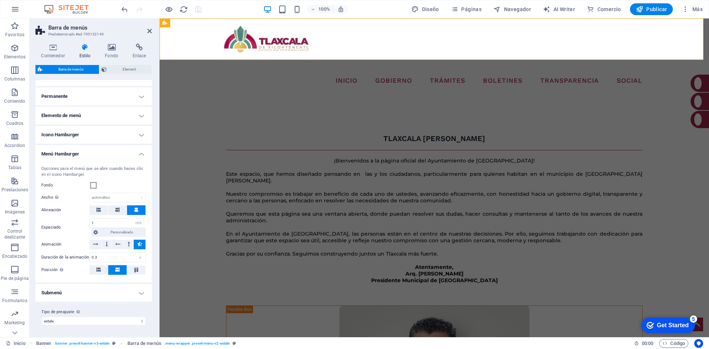
click at [122, 153] on h4 "Menú Hamburger" at bounding box center [93, 151] width 116 height 13
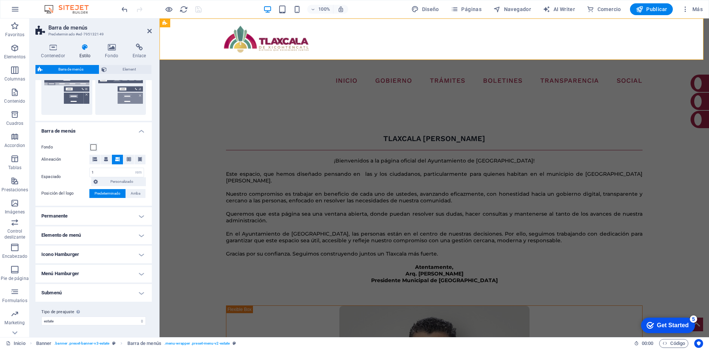
scroll to position [188, 0]
click at [141, 130] on h4 "Barra de menús" at bounding box center [93, 128] width 116 height 13
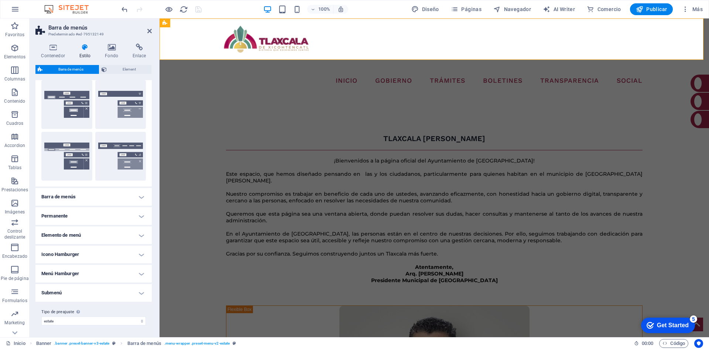
scroll to position [123, 0]
click at [132, 215] on h4 "Permanente" at bounding box center [93, 216] width 116 height 18
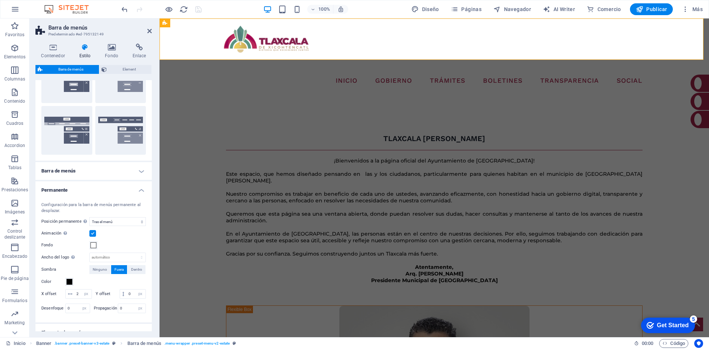
scroll to position [160, 0]
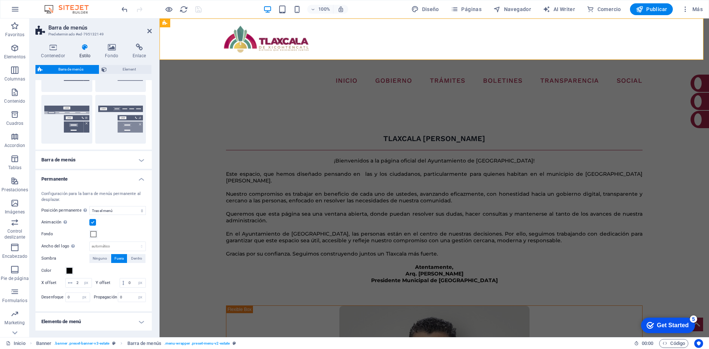
click at [139, 182] on h4 "Permanente" at bounding box center [93, 176] width 116 height 13
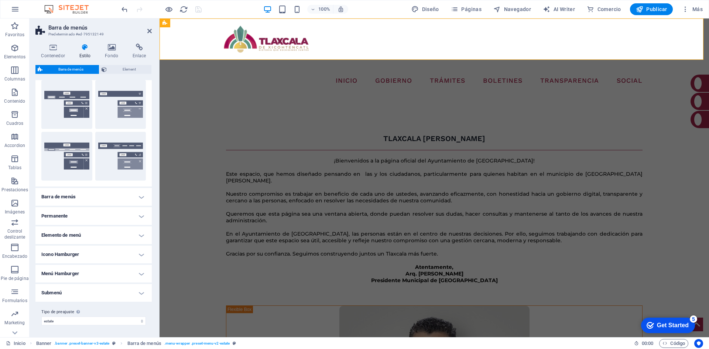
click at [130, 232] on h4 "Elemento de menú" at bounding box center [93, 235] width 116 height 18
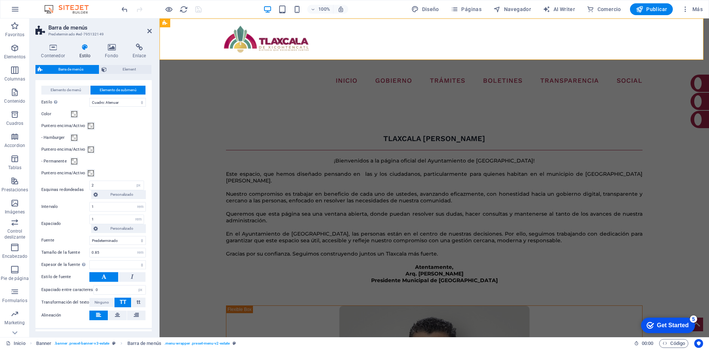
scroll to position [257, 0]
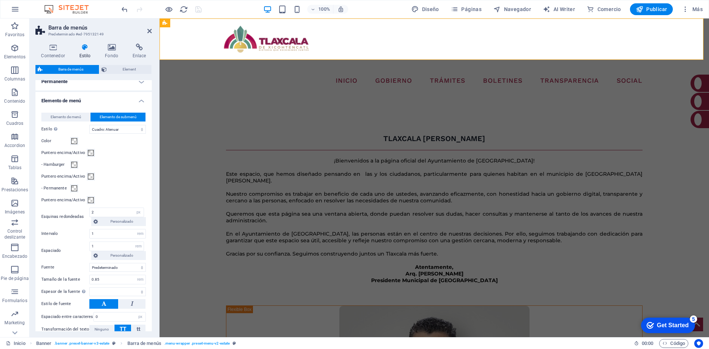
click at [138, 102] on h4 "Elemento de menú" at bounding box center [93, 98] width 116 height 13
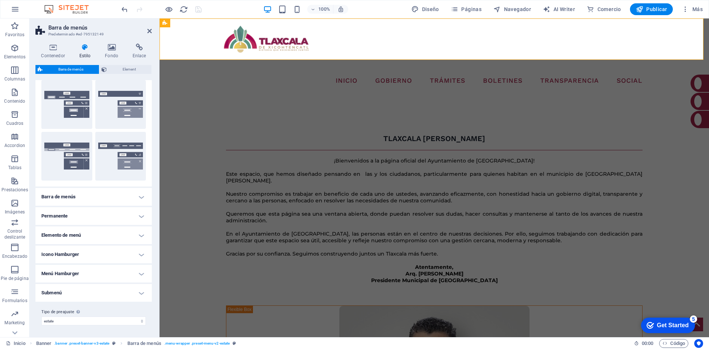
scroll to position [123, 0]
click at [124, 255] on h4 "Icono Hamburger" at bounding box center [93, 255] width 116 height 18
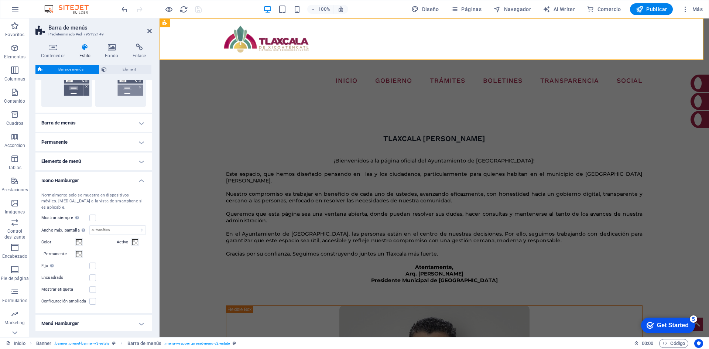
click at [133, 178] on h4 "Icono Hamburger" at bounding box center [93, 178] width 116 height 13
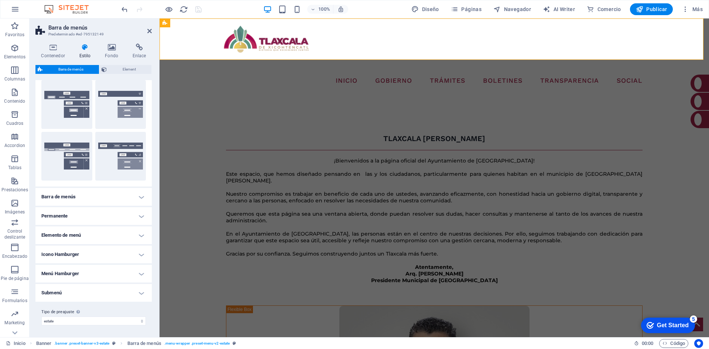
click at [127, 270] on h4 "Menú Hamburger" at bounding box center [93, 274] width 116 height 18
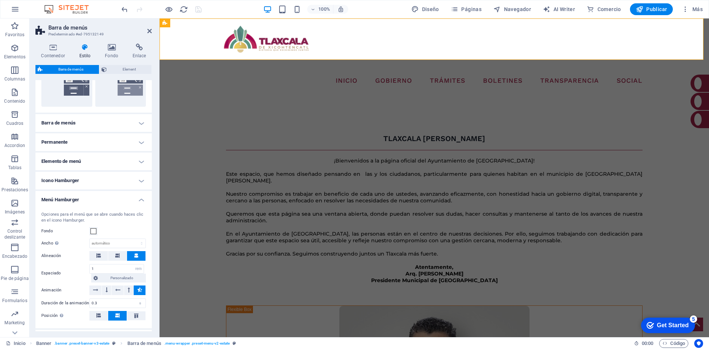
scroll to position [242, 0]
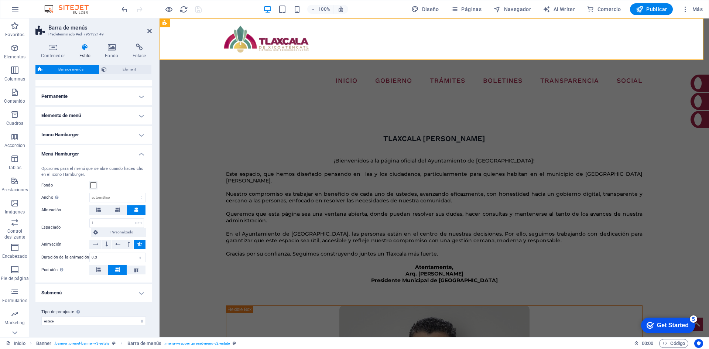
click at [94, 292] on h4 "Submenú" at bounding box center [93, 293] width 116 height 18
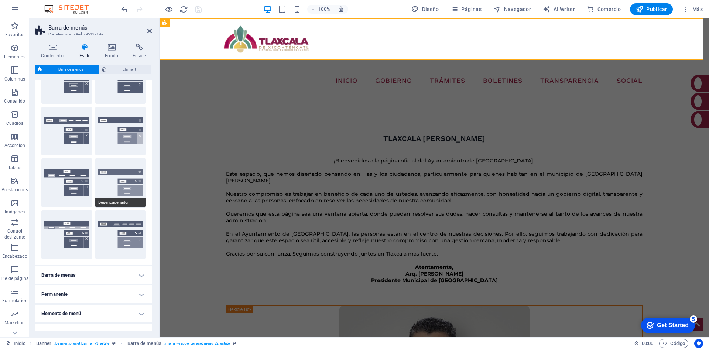
scroll to position [0, 0]
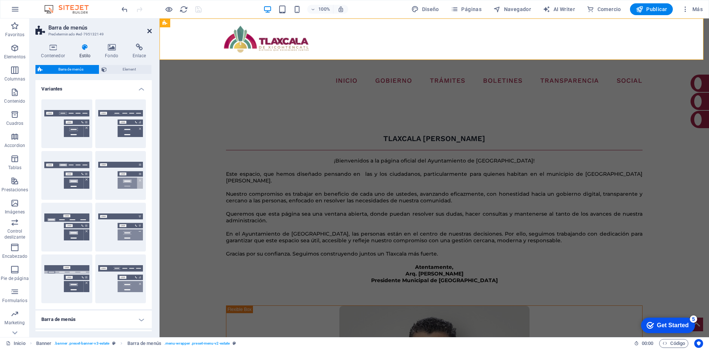
click at [150, 30] on icon at bounding box center [149, 31] width 4 height 6
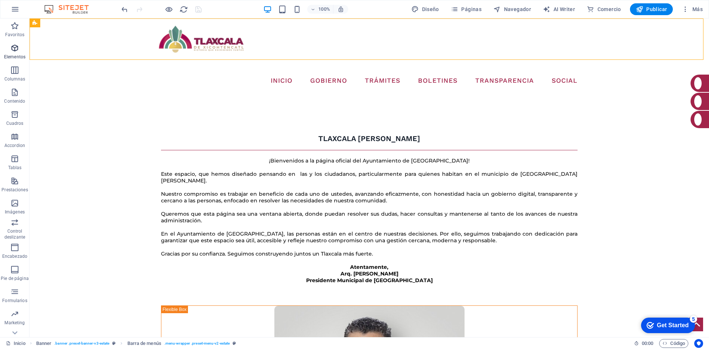
click at [12, 45] on icon "button" at bounding box center [14, 48] width 9 height 9
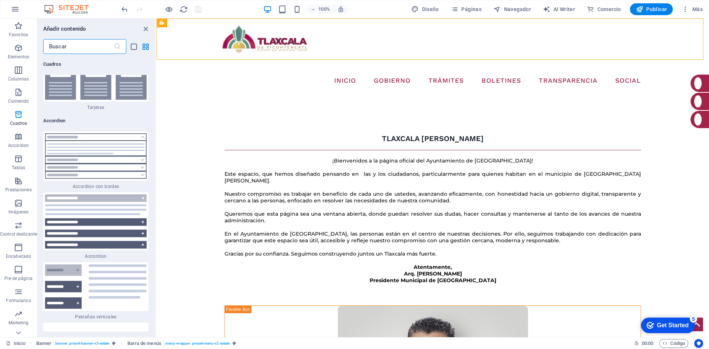
scroll to position [4755, 0]
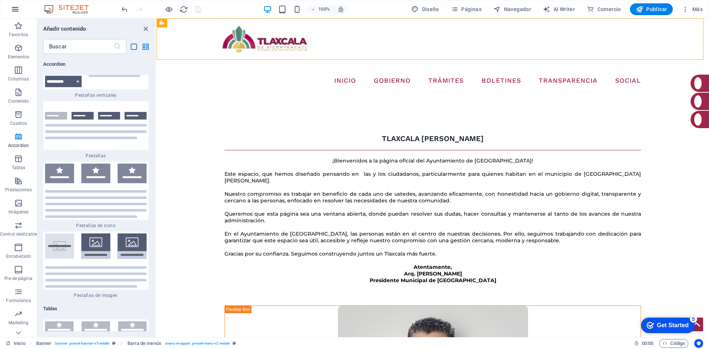
click at [11, 8] on icon "button" at bounding box center [15, 9] width 9 height 9
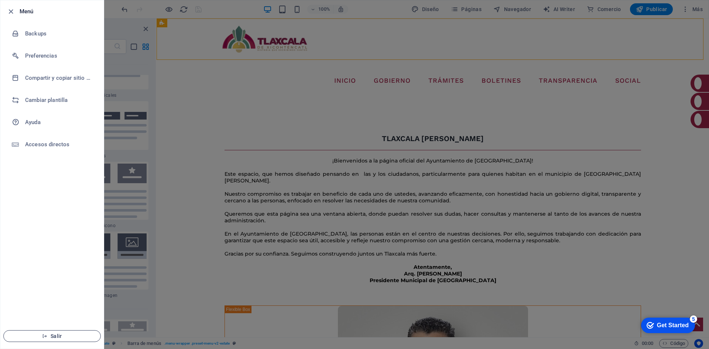
click at [77, 331] on button "Salir" at bounding box center [51, 336] width 97 height 12
